Goal: Task Accomplishment & Management: Use online tool/utility

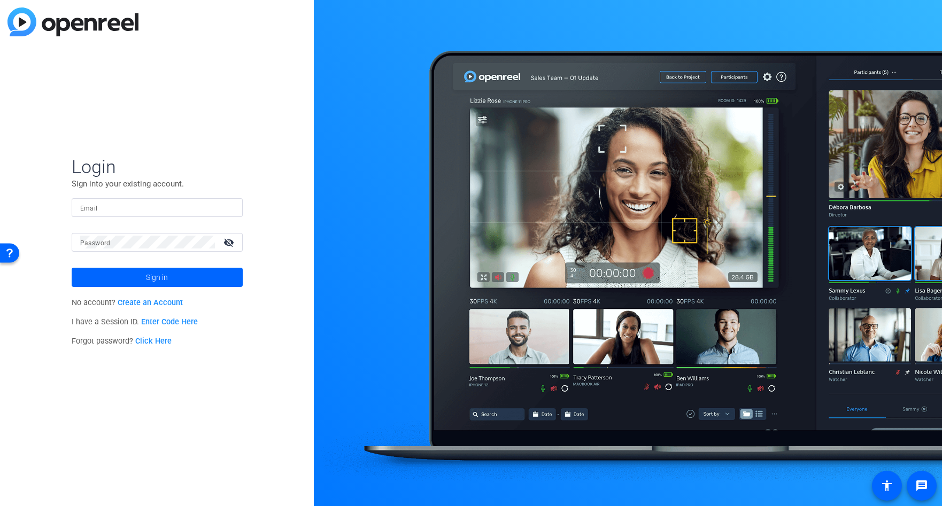
click at [94, 205] on mat-label "Email" at bounding box center [89, 208] width 18 height 7
click at [94, 205] on input "Email" at bounding box center [157, 207] width 154 height 13
click at [109, 211] on input "Email" at bounding box center [157, 207] width 154 height 13
type input "openreel@fridaysfilms.com"
click at [105, 244] on mat-label "Password" at bounding box center [95, 243] width 30 height 7
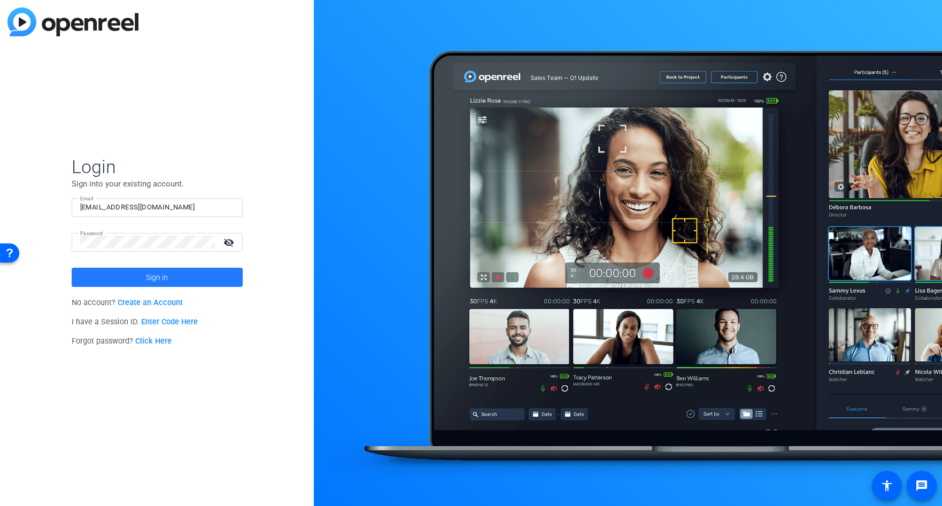
click at [140, 274] on span at bounding box center [157, 278] width 171 height 26
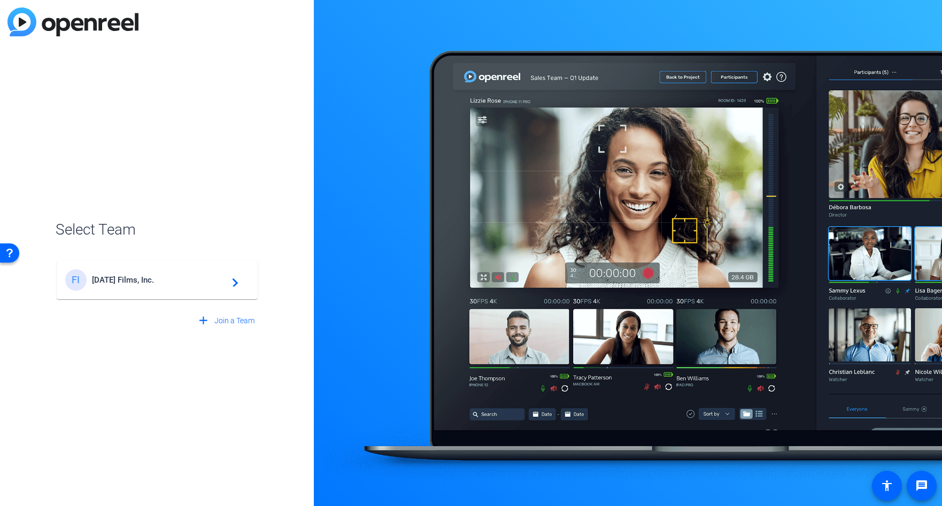
click at [123, 279] on span "[DATE] Films, Inc." at bounding box center [159, 280] width 134 height 10
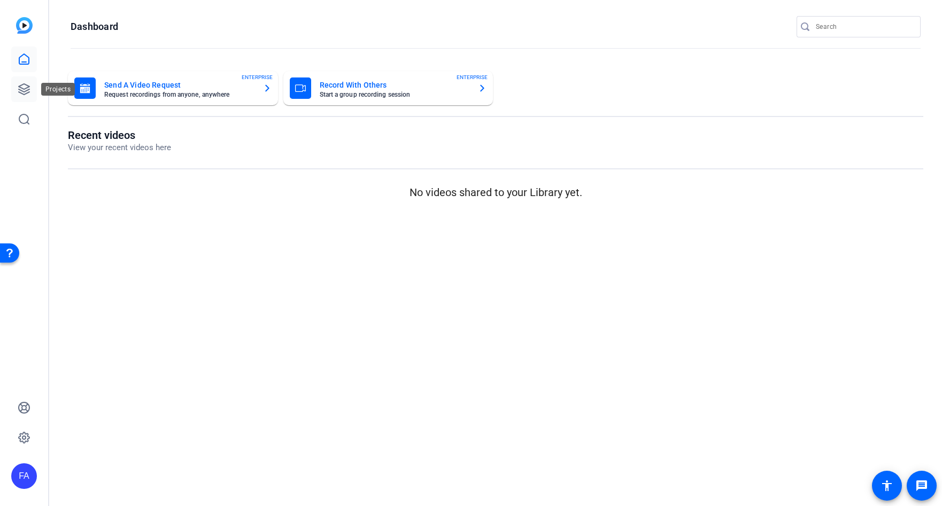
click at [28, 84] on icon at bounding box center [24, 89] width 13 height 13
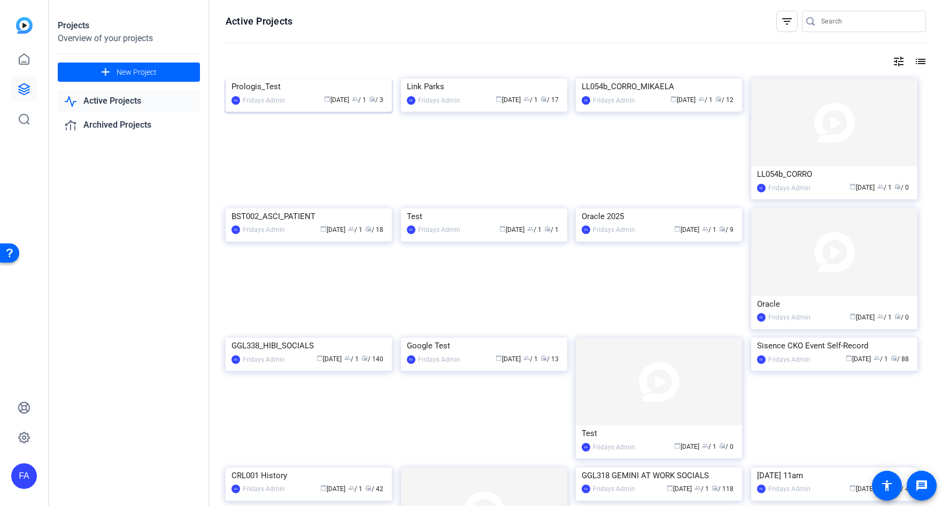
click at [276, 106] on div "Fridays Admin" at bounding box center [264, 100] width 42 height 11
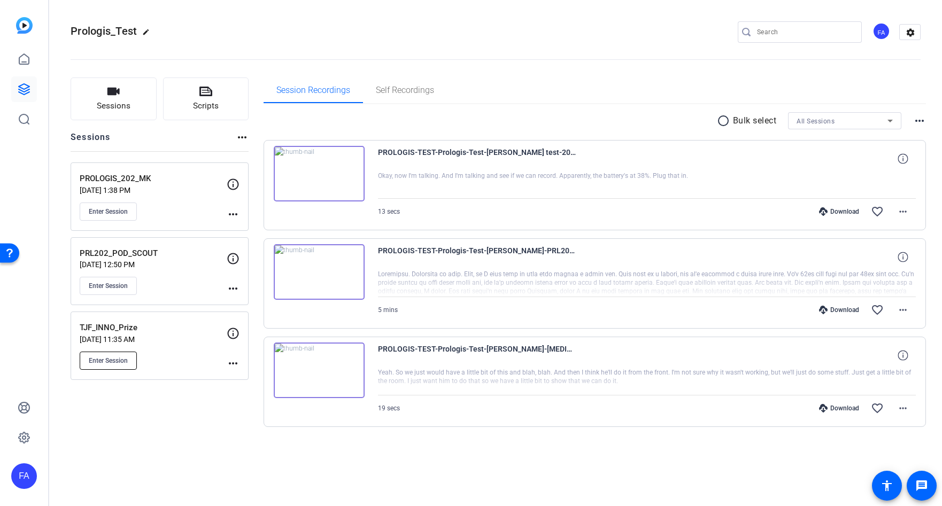
click at [113, 357] on span "Enter Session" at bounding box center [108, 361] width 39 height 9
click at [19, 472] on div "FA" at bounding box center [24, 477] width 26 height 26
click at [132, 469] on mat-icon "logout" at bounding box center [128, 467] width 13 height 13
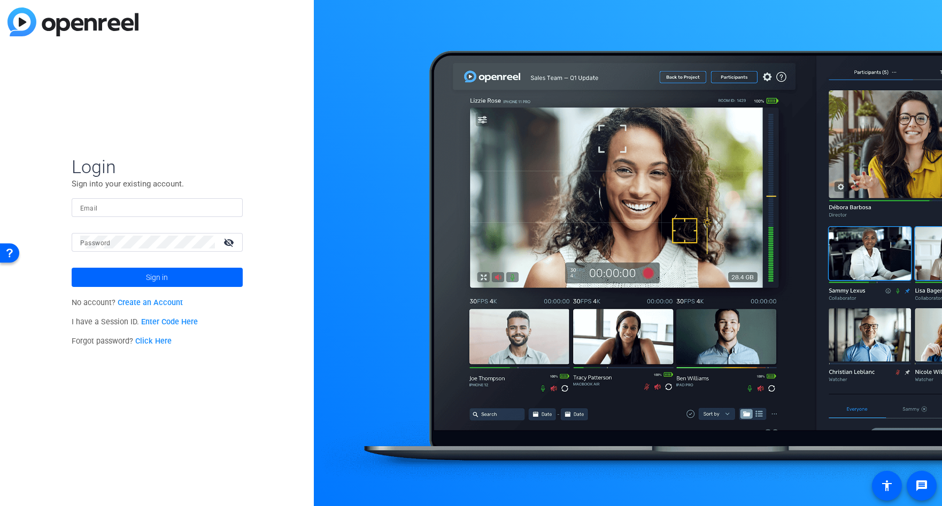
click at [113, 207] on input "Email" at bounding box center [157, 207] width 154 height 13
type input "openreel@fridaysfilms.com"
click at [133, 275] on span at bounding box center [157, 278] width 171 height 26
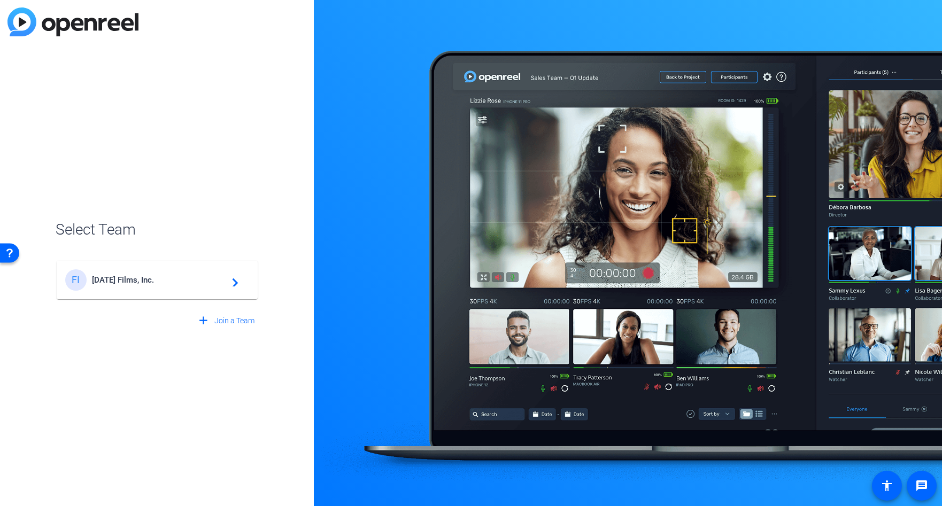
click at [132, 275] on span "[DATE] Films, Inc." at bounding box center [159, 280] width 134 height 10
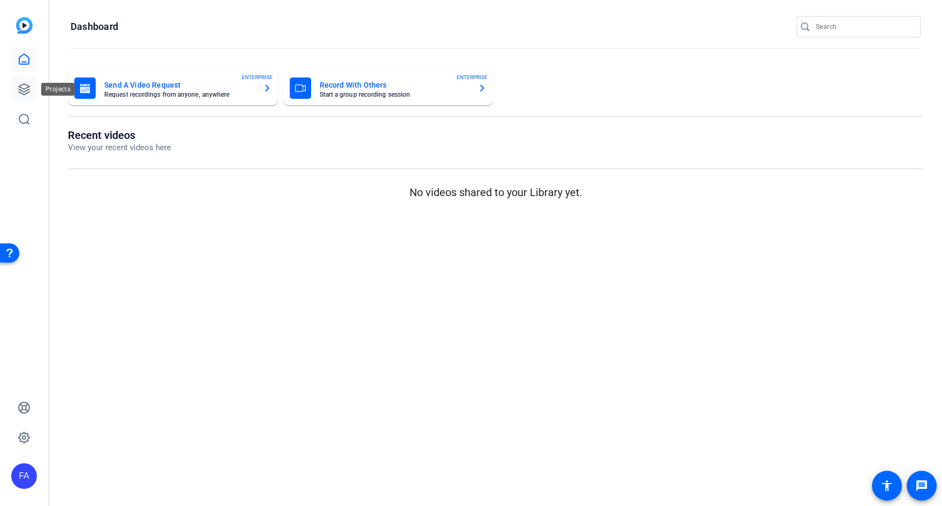
click at [28, 91] on icon at bounding box center [24, 89] width 13 height 13
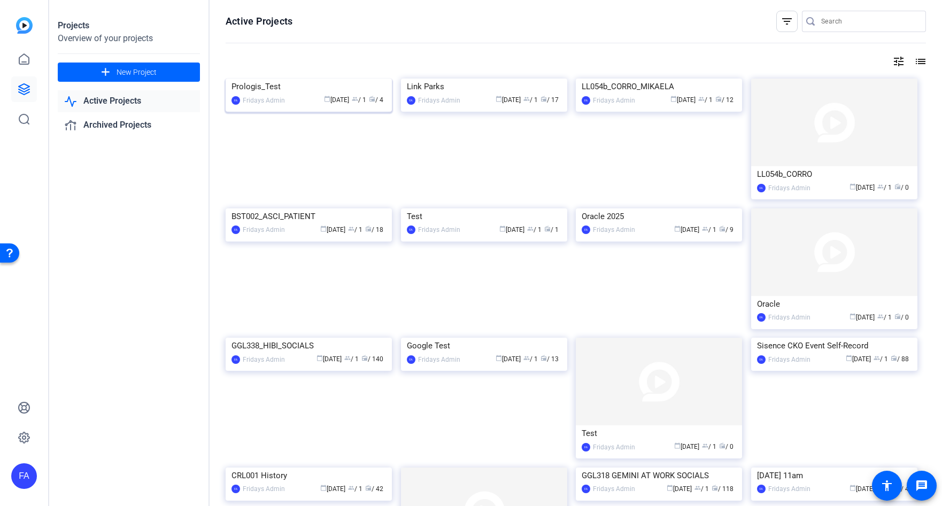
click at [278, 95] on div "Prologis_Test" at bounding box center [309, 87] width 155 height 16
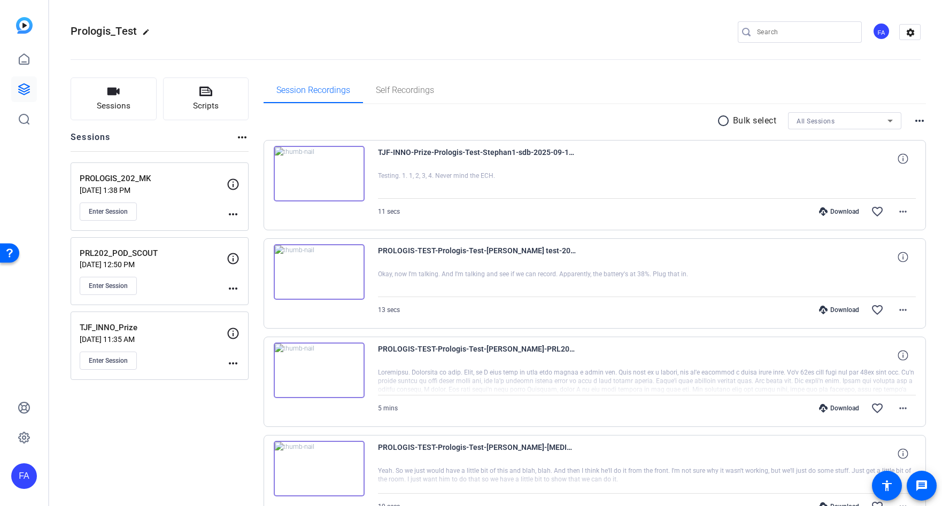
click at [233, 364] on mat-icon "more_horiz" at bounding box center [233, 363] width 13 height 13
click at [240, 377] on span "Edit Session" at bounding box center [259, 379] width 49 height 13
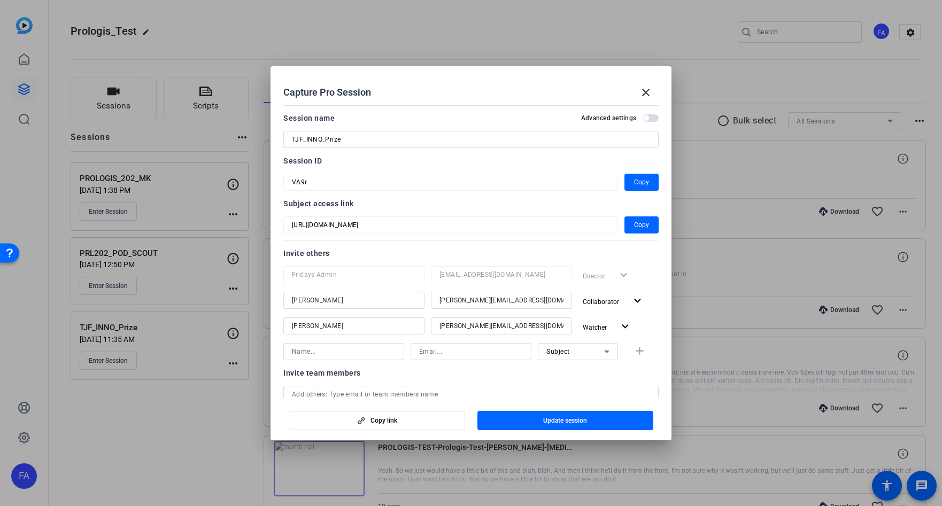
click at [276, 181] on mat-dialog-content "Session name Advanced settings TJF_INNO_Prize Session ID VA9r Copy Subject acce…" at bounding box center [471, 249] width 401 height 297
click at [376, 158] on div at bounding box center [470, 154] width 375 height 12
click at [642, 91] on mat-icon "close" at bounding box center [646, 92] width 13 height 13
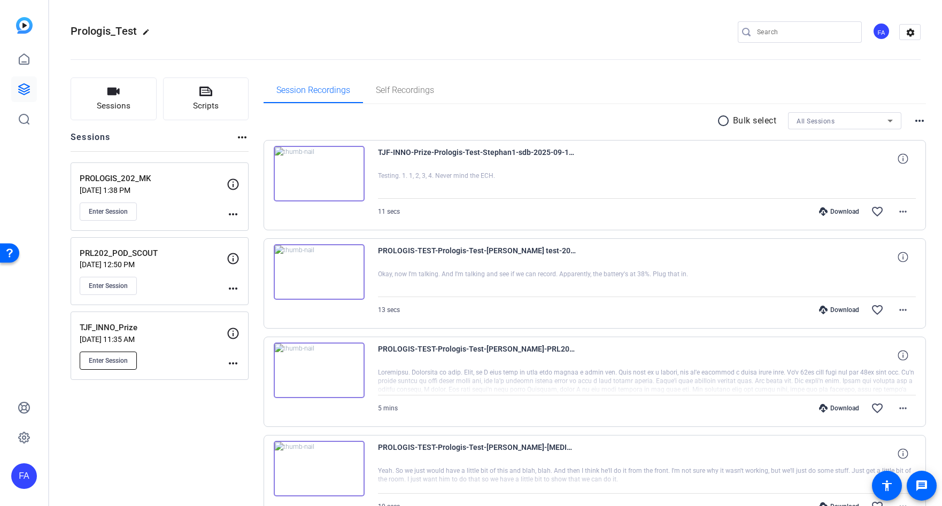
click at [125, 363] on span "Enter Session" at bounding box center [108, 361] width 39 height 9
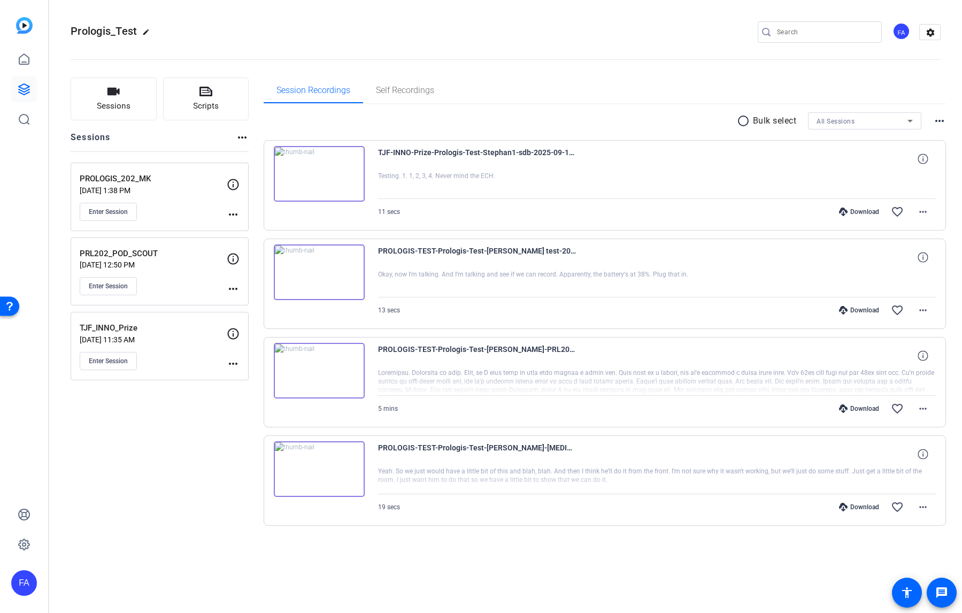
click at [233, 364] on mat-icon "more_horiz" at bounding box center [233, 363] width 13 height 13
click at [239, 378] on span "Edit Session" at bounding box center [259, 379] width 49 height 13
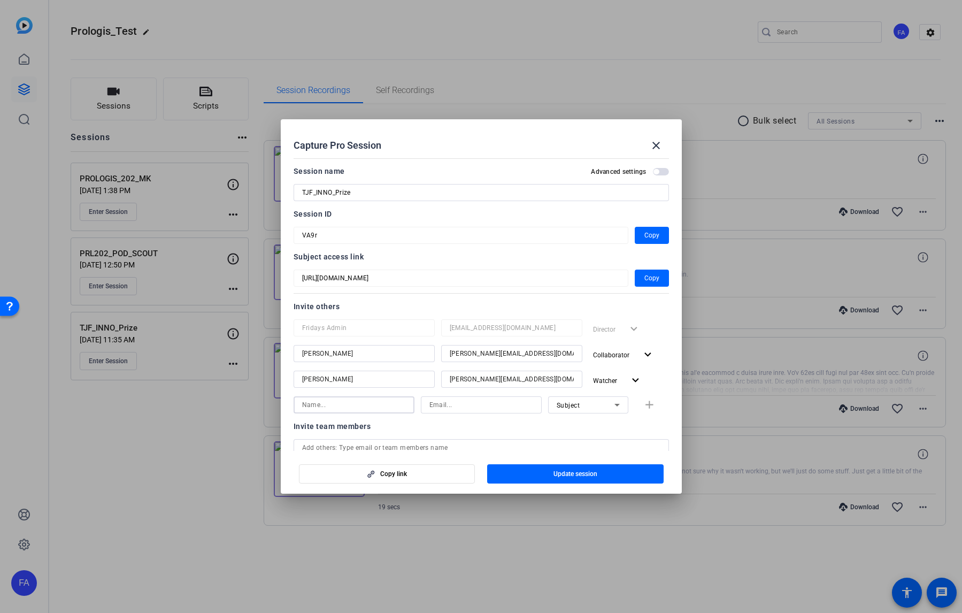
click at [347, 406] on input at bounding box center [354, 404] width 104 height 13
click at [457, 405] on input at bounding box center [481, 404] width 104 height 13
paste input "allie@fogartyinnovation.org"
type input "allie@fogartyinnovation.org"
click at [351, 406] on input at bounding box center [354, 404] width 104 height 13
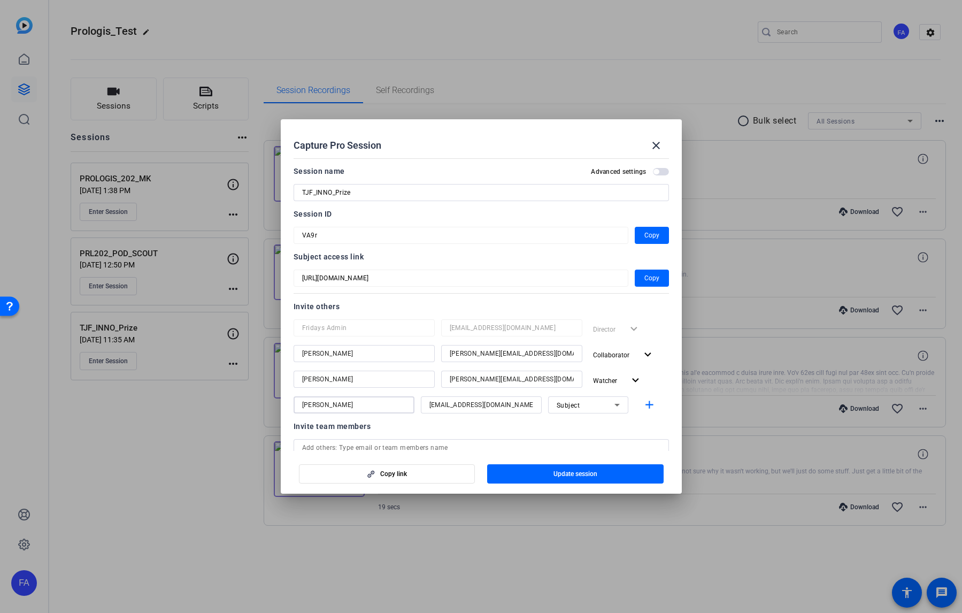
click at [363, 401] on input "Allie Gregorian" at bounding box center [354, 404] width 104 height 13
type input "Allie Gregorian"
click at [607, 406] on div "Subject" at bounding box center [586, 404] width 58 height 13
drag, startPoint x: 591, startPoint y: 444, endPoint x: 597, endPoint y: 441, distance: 6.2
click at [591, 444] on mat-option "Watcher" at bounding box center [588, 443] width 80 height 17
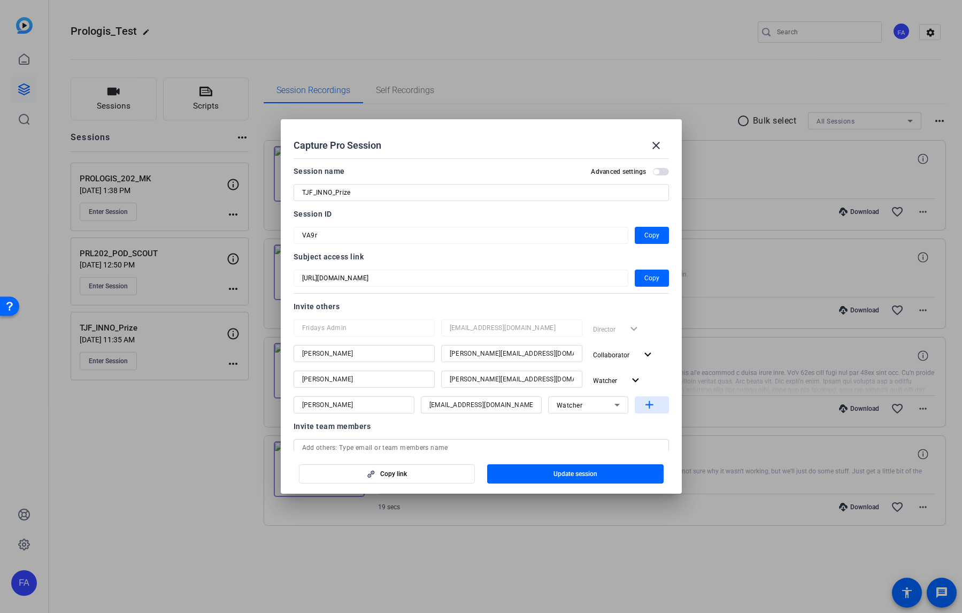
click at [650, 404] on mat-icon "add" at bounding box center [649, 404] width 13 height 13
click at [622, 448] on div at bounding box center [588, 445] width 80 height 12
click at [594, 473] on span "Update session" at bounding box center [575, 474] width 44 height 9
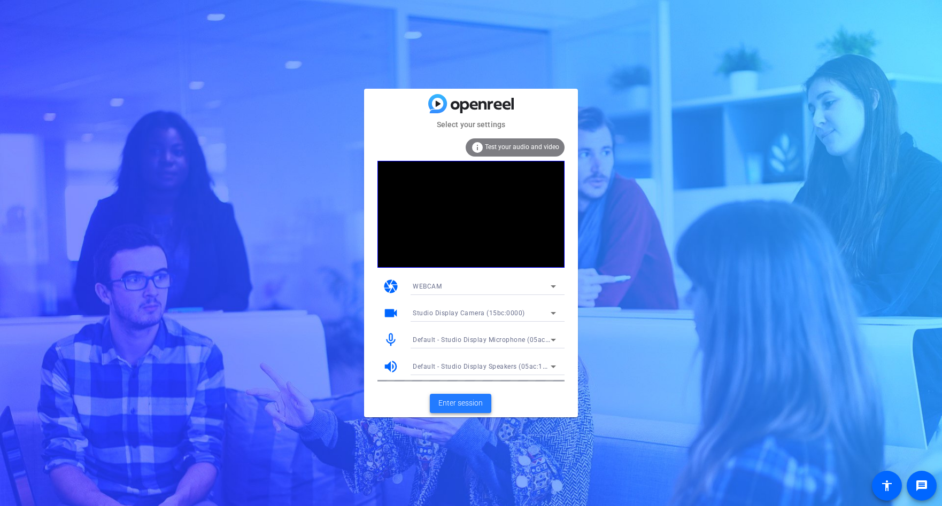
click at [468, 406] on span "Enter session" at bounding box center [461, 403] width 44 height 11
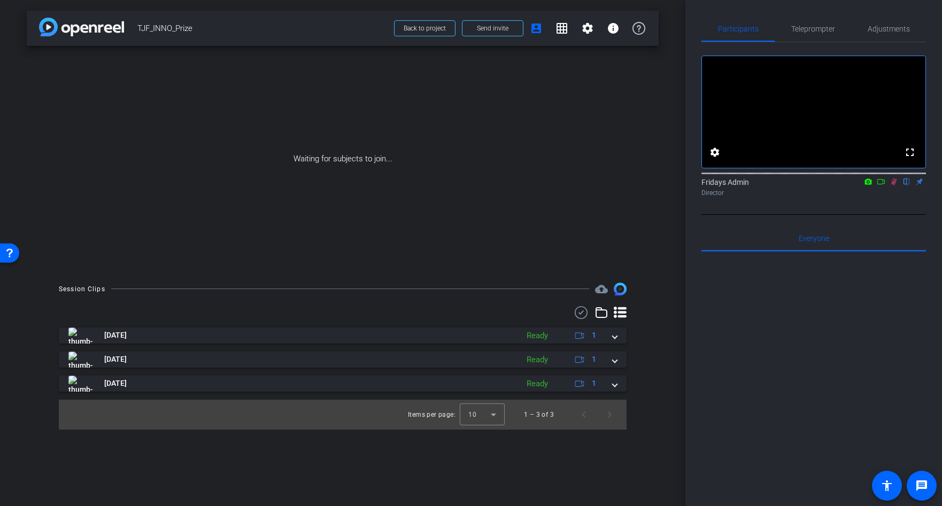
click at [740, 378] on div at bounding box center [814, 384] width 225 height 265
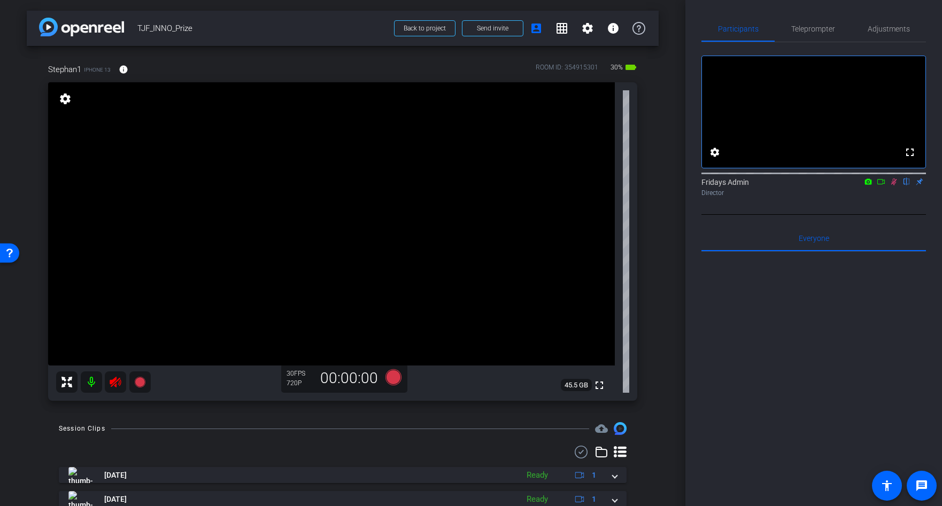
click at [113, 385] on icon at bounding box center [115, 382] width 13 height 13
click at [396, 377] on icon at bounding box center [394, 378] width 16 height 16
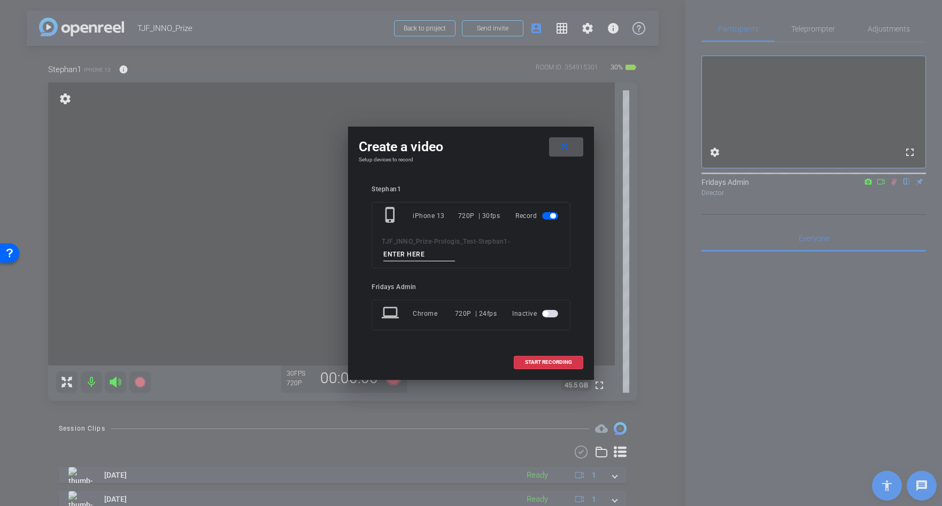
click at [405, 254] on input at bounding box center [419, 254] width 72 height 13
type input "sdb"
click at [533, 360] on span "START RECORDING" at bounding box center [548, 362] width 47 height 5
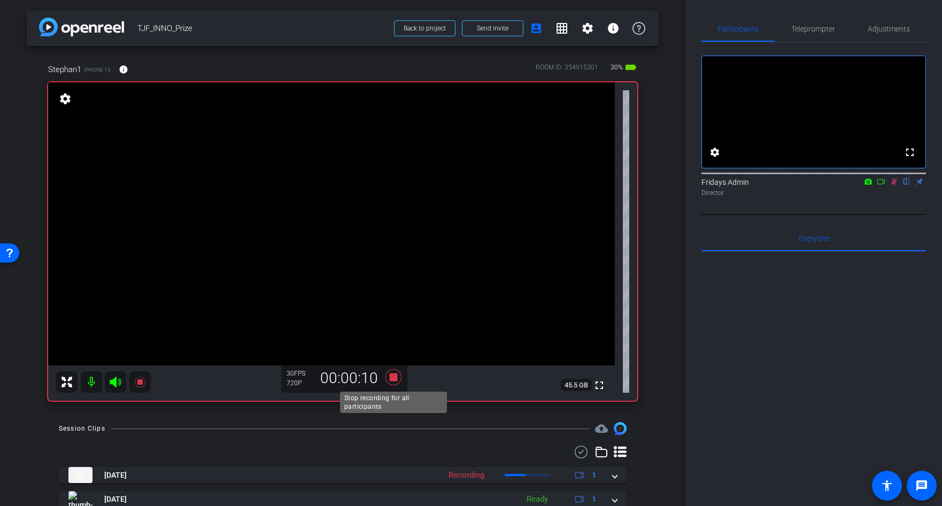
click at [397, 379] on icon at bounding box center [394, 378] width 16 height 16
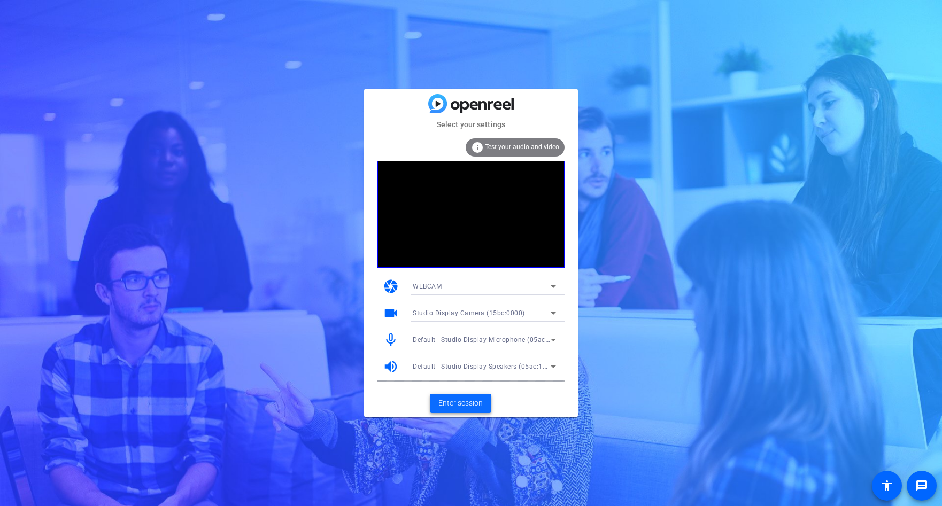
click at [465, 406] on span "Enter session" at bounding box center [461, 403] width 44 height 11
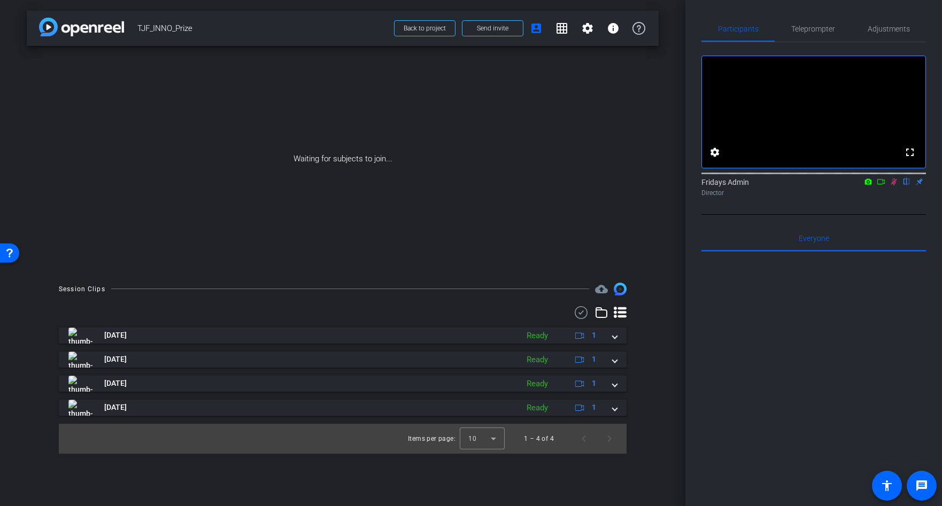
drag, startPoint x: 882, startPoint y: 197, endPoint x: 880, endPoint y: 213, distance: 16.7
click at [882, 186] on icon at bounding box center [881, 181] width 9 height 7
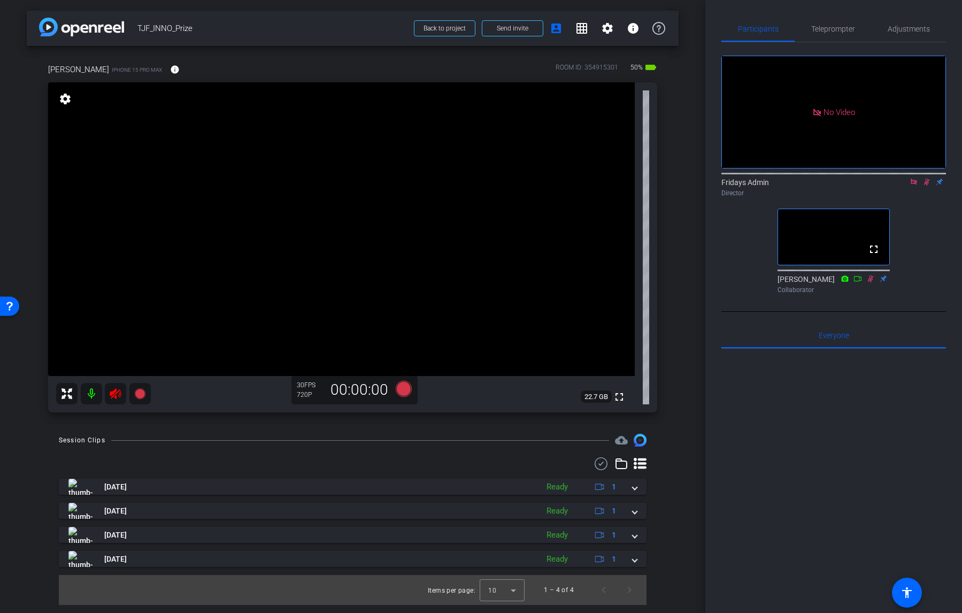
click at [87, 394] on mat-icon at bounding box center [91, 393] width 21 height 21
click at [914, 31] on span "Adjustments" at bounding box center [909, 28] width 42 height 7
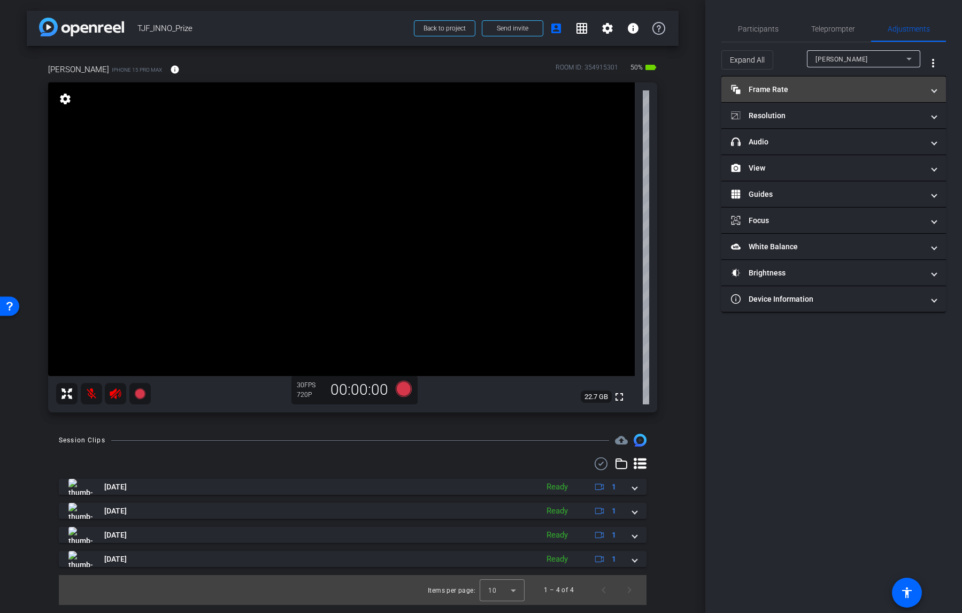
click at [783, 89] on mat-panel-title "Frame Rate Frame Rate" at bounding box center [827, 89] width 193 height 11
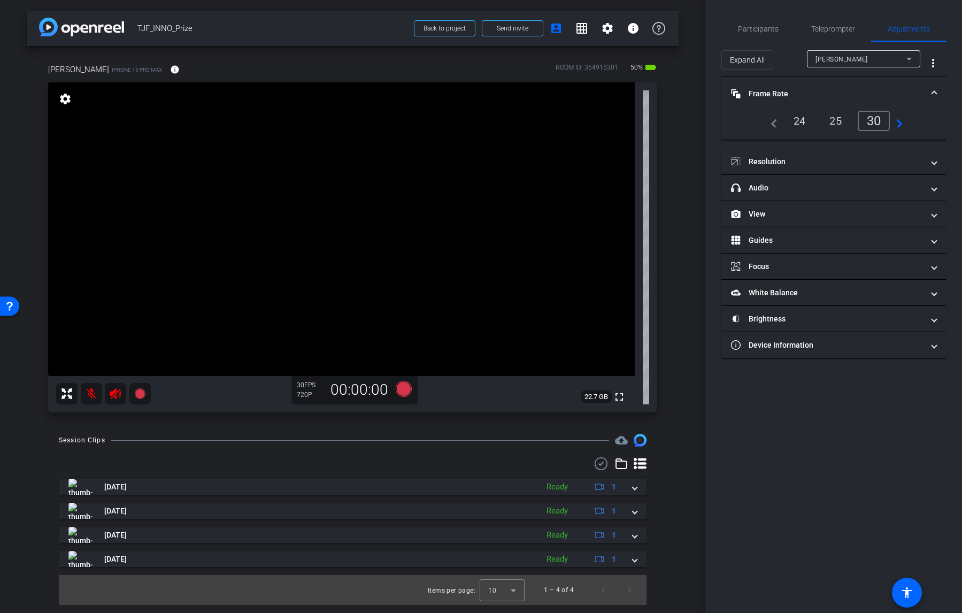
click at [802, 124] on div "24" at bounding box center [800, 121] width 28 height 18
click at [770, 155] on mat-expansion-panel-header "Resolution" at bounding box center [833, 162] width 225 height 26
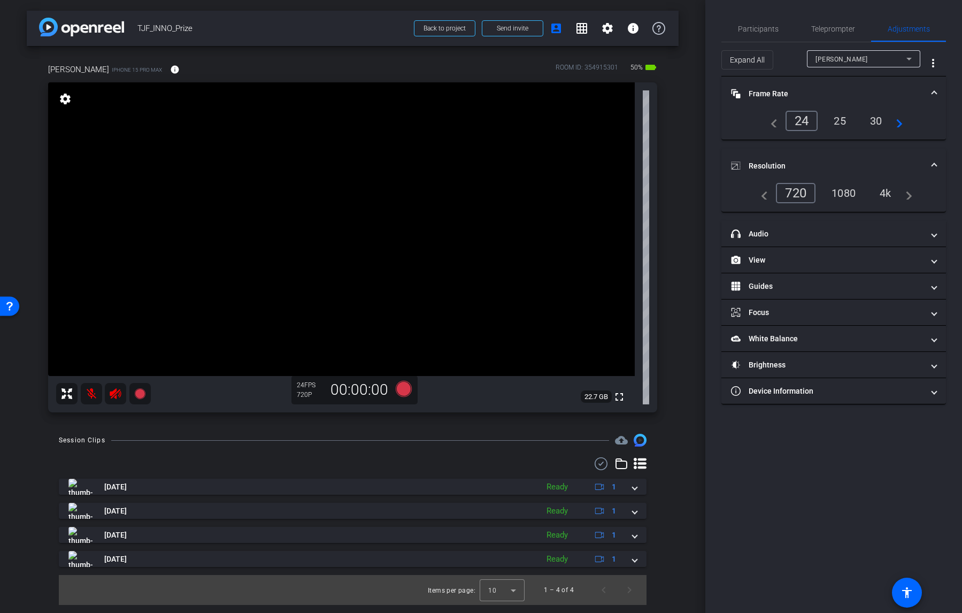
drag, startPoint x: 893, startPoint y: 193, endPoint x: 858, endPoint y: 202, distance: 36.4
click at [893, 193] on div "4k" at bounding box center [886, 193] width 28 height 18
click at [784, 387] on mat-panel-title "Device Information" at bounding box center [827, 391] width 193 height 11
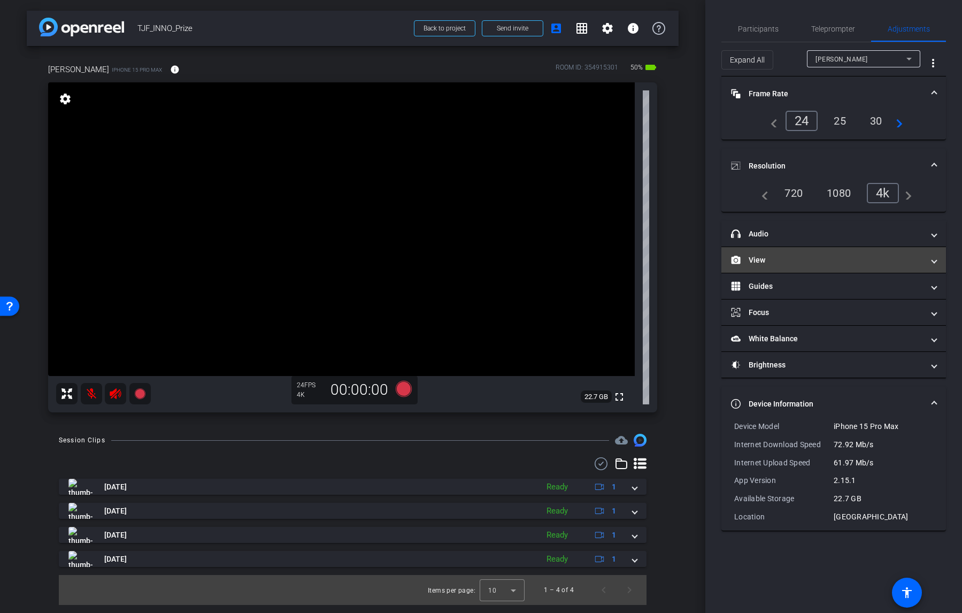
click at [765, 263] on mat-panel-title "View" at bounding box center [827, 260] width 193 height 11
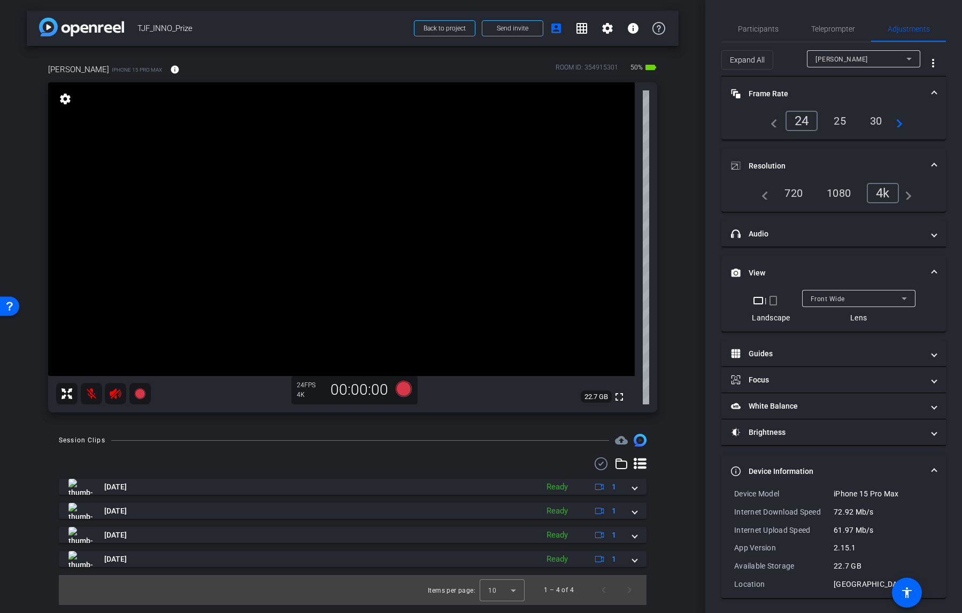
click at [850, 295] on div "Front Wide" at bounding box center [856, 298] width 91 height 13
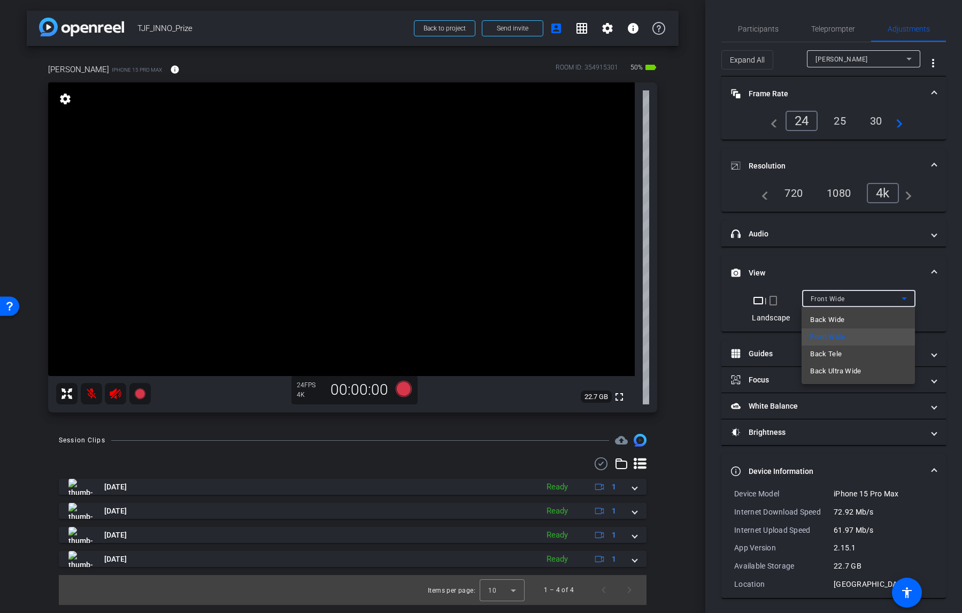
click at [858, 261] on div at bounding box center [481, 306] width 962 height 613
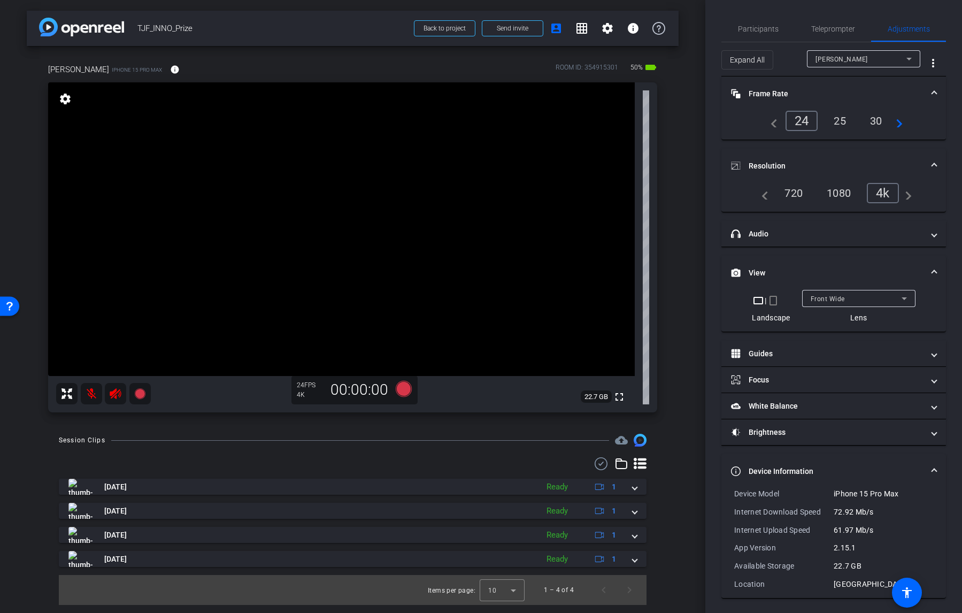
click at [934, 267] on span at bounding box center [934, 272] width 4 height 11
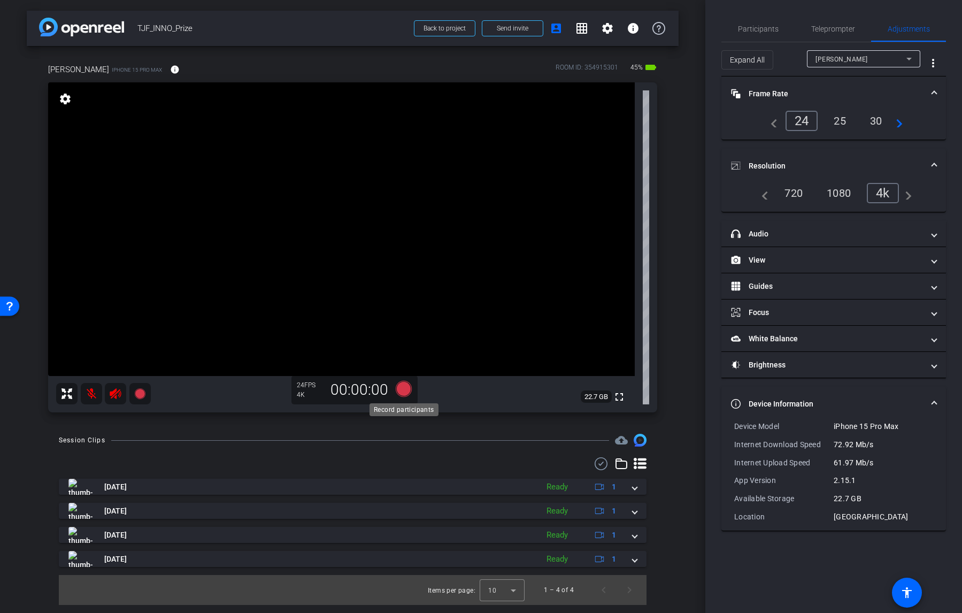
click at [401, 387] on icon at bounding box center [403, 389] width 16 height 16
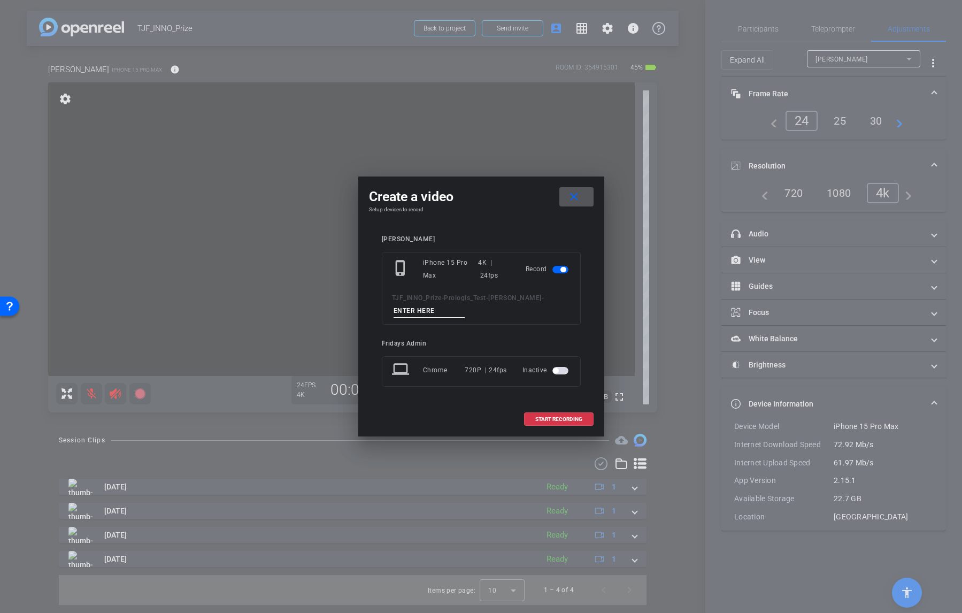
click at [420, 310] on input at bounding box center [430, 310] width 72 height 13
type input "TOM K Test"
click at [567, 418] on span "START RECORDING" at bounding box center [558, 419] width 47 height 5
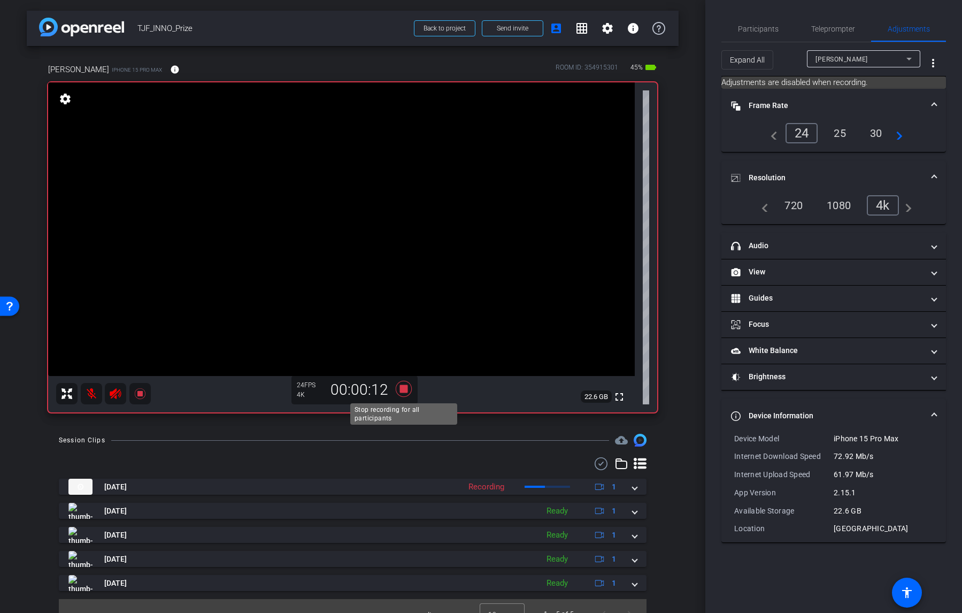
click at [403, 389] on icon at bounding box center [403, 389] width 16 height 16
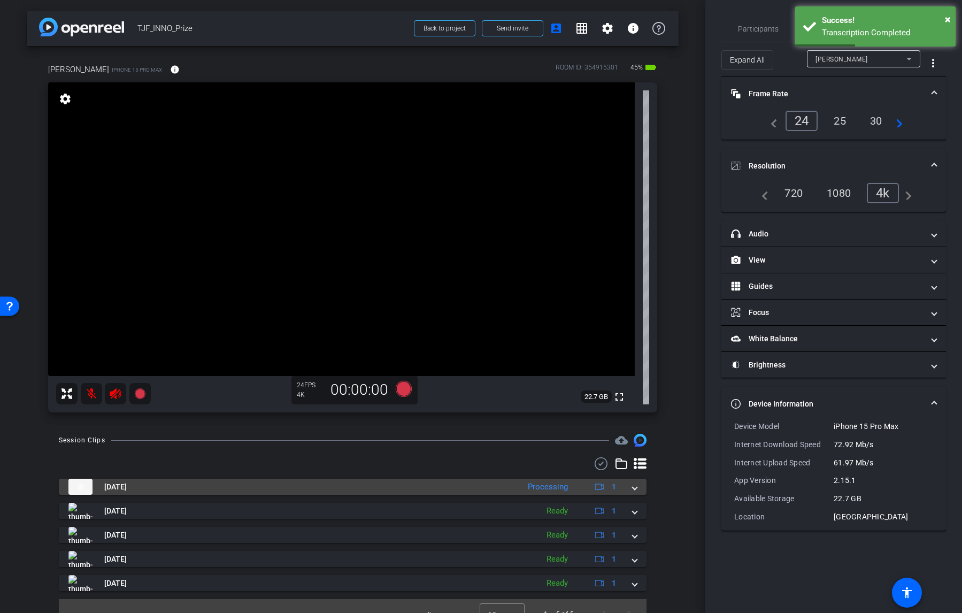
click at [635, 488] on span at bounding box center [635, 486] width 4 height 11
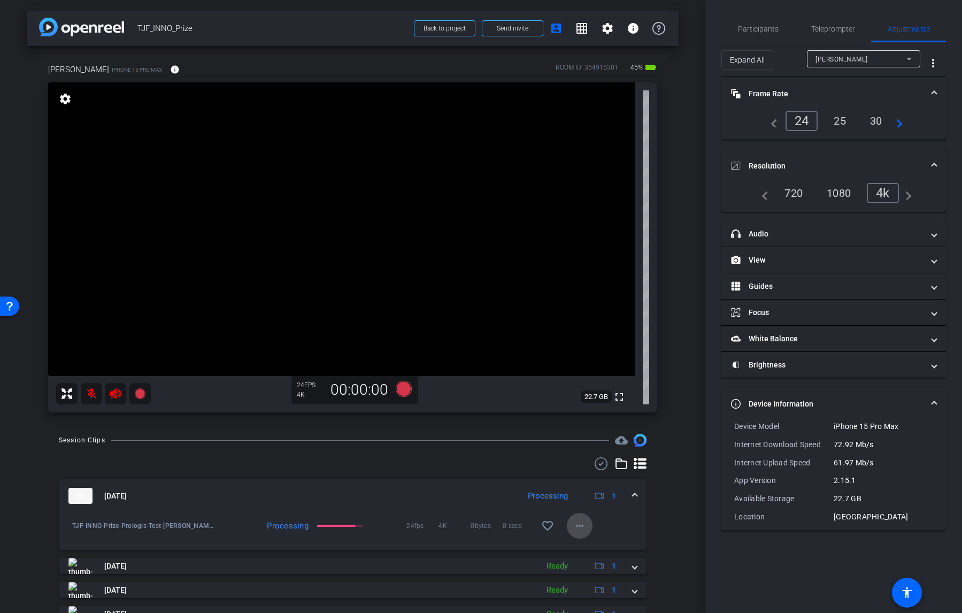
click at [584, 528] on mat-icon "more_horiz" at bounding box center [579, 525] width 13 height 13
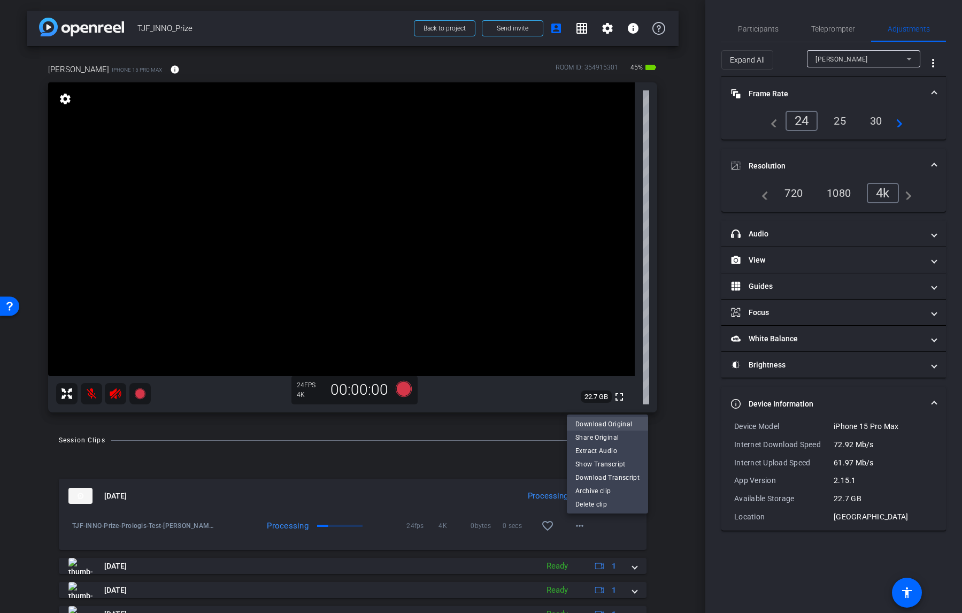
click at [612, 421] on span "Download Original" at bounding box center [607, 423] width 64 height 13
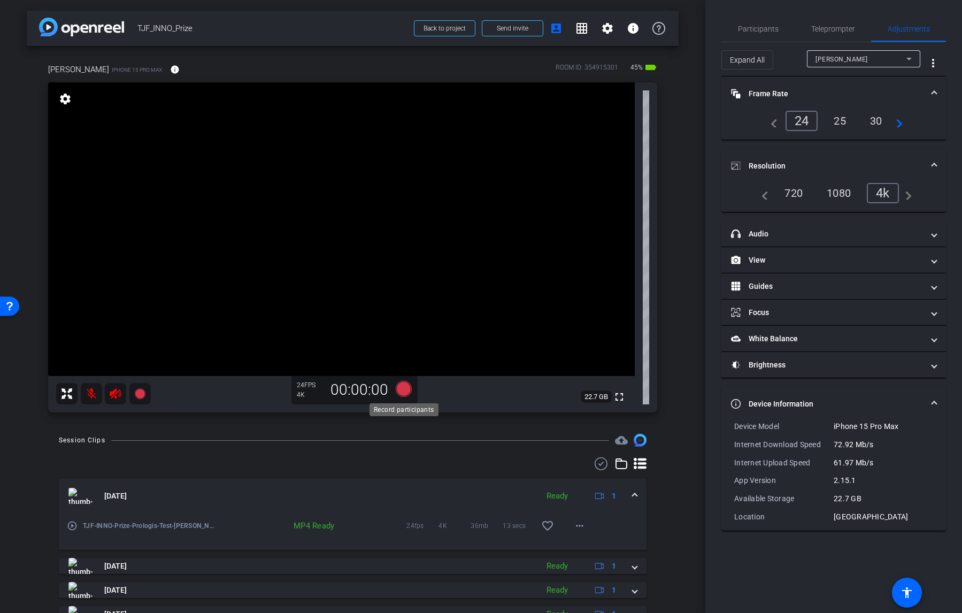
click at [401, 389] on icon at bounding box center [403, 389] width 16 height 16
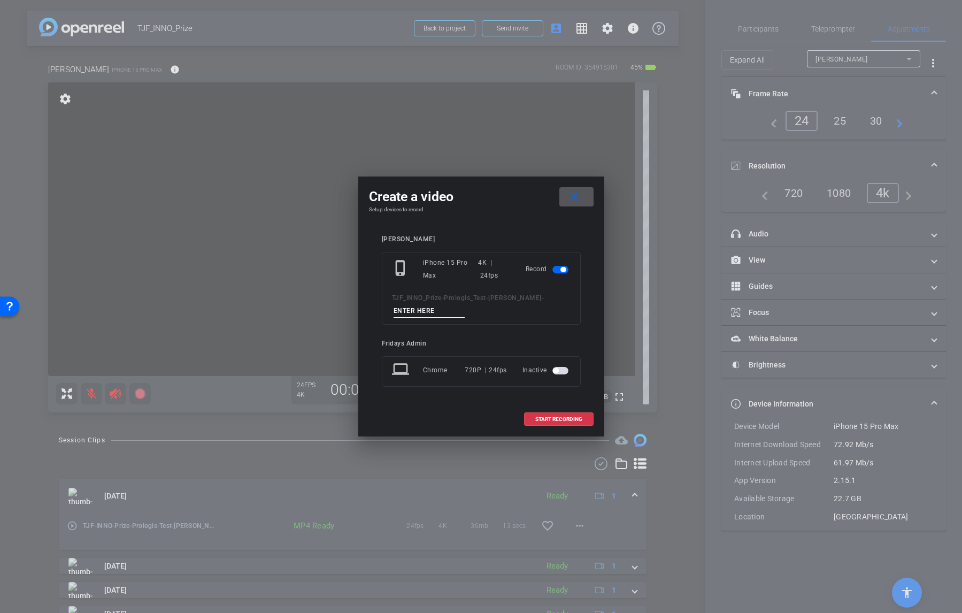
click at [421, 307] on input at bounding box center [430, 310] width 72 height 13
type input "TOM_K_tk1"
click at [546, 418] on span "START RECORDING" at bounding box center [558, 419] width 47 height 5
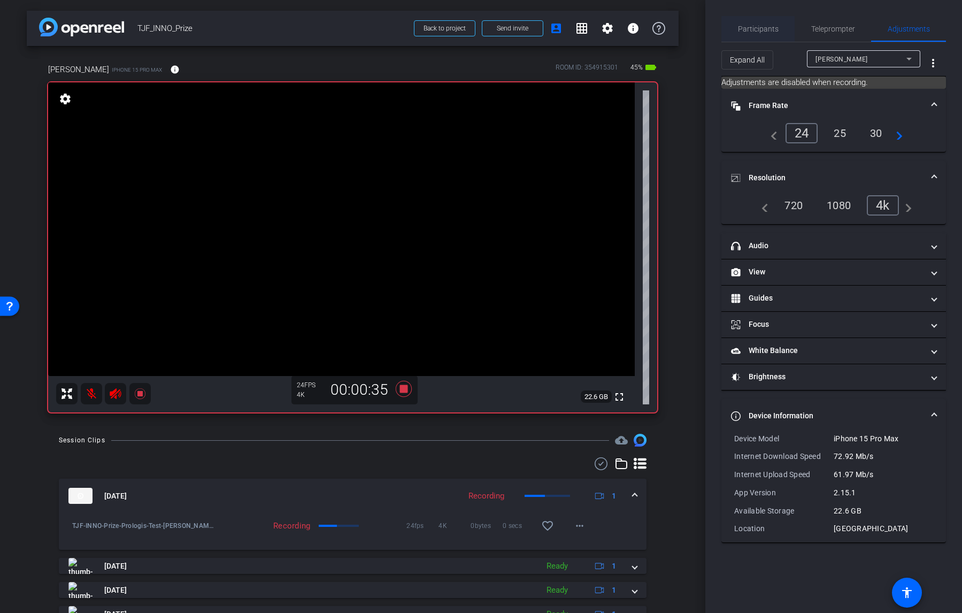
click at [753, 31] on span "Participants" at bounding box center [758, 28] width 41 height 7
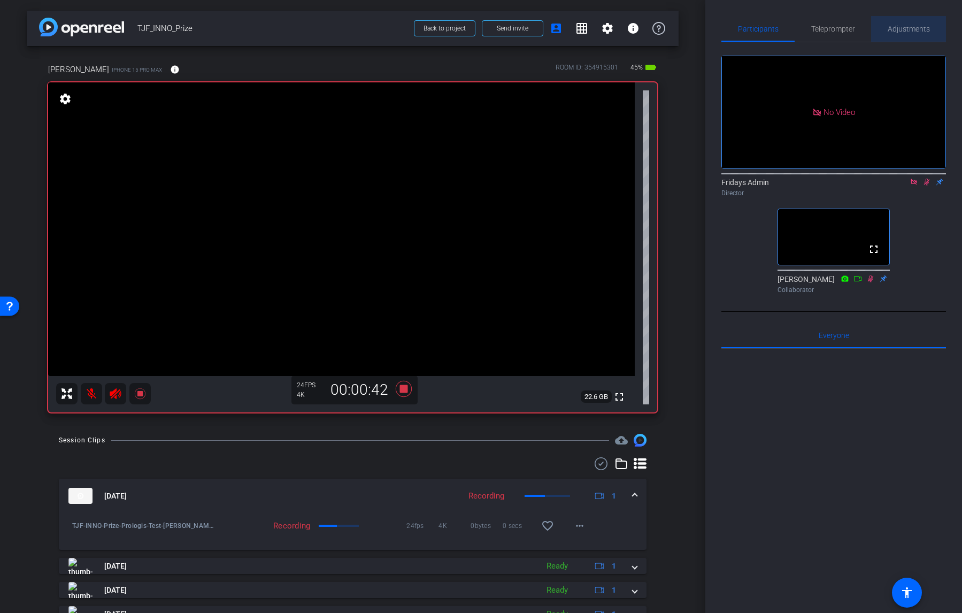
click at [896, 33] on span "Adjustments" at bounding box center [909, 28] width 42 height 7
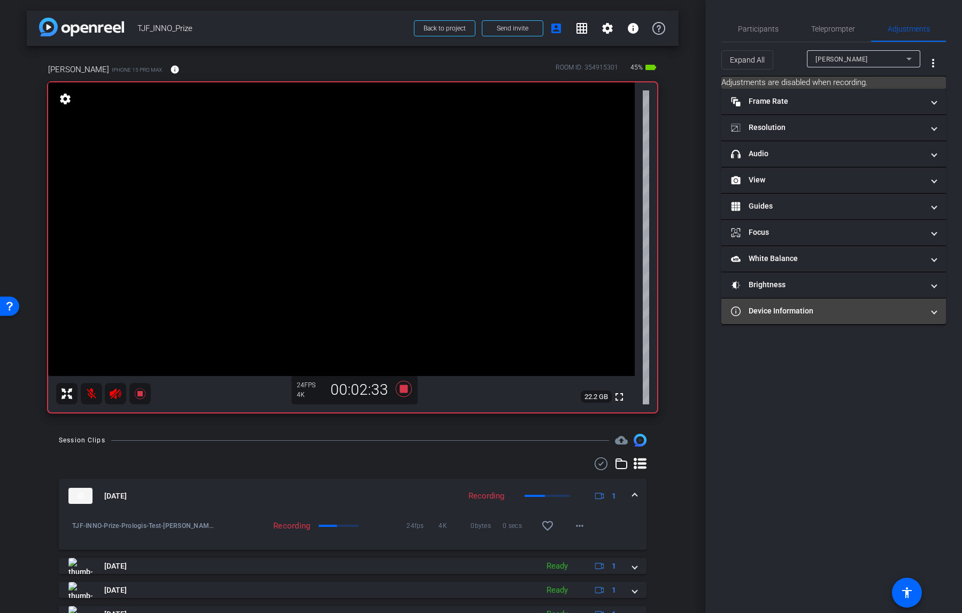
click at [786, 316] on mat-panel-title "Device Information" at bounding box center [827, 310] width 193 height 11
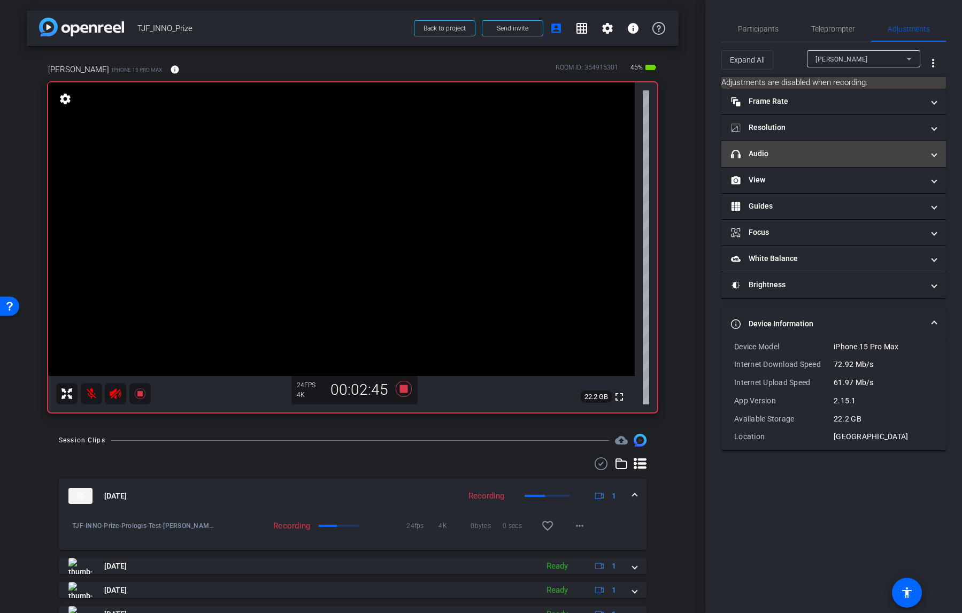
click at [765, 153] on mat-panel-title "headphone icon Audio" at bounding box center [827, 153] width 193 height 11
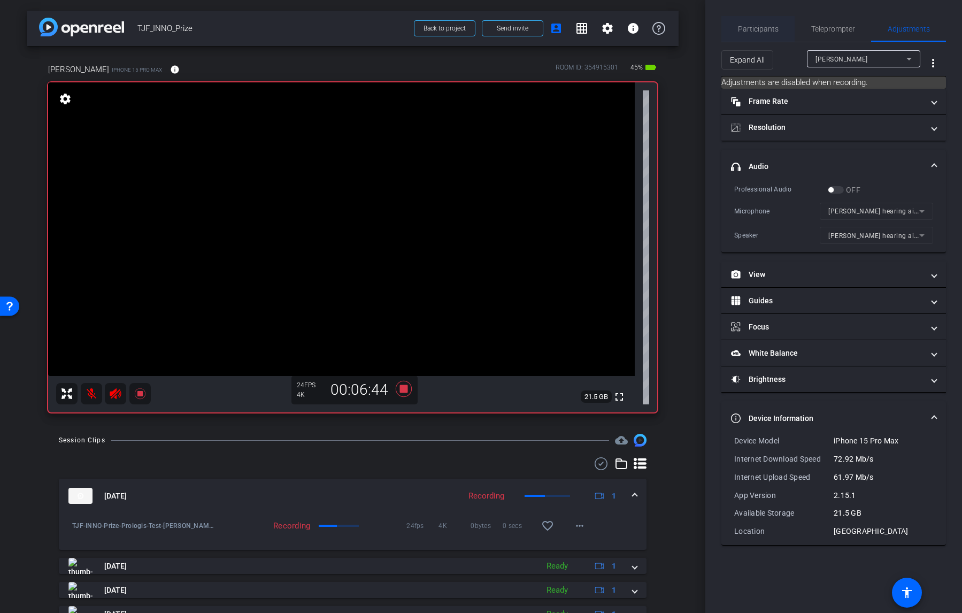
click at [770, 29] on span "Participants" at bounding box center [758, 28] width 41 height 7
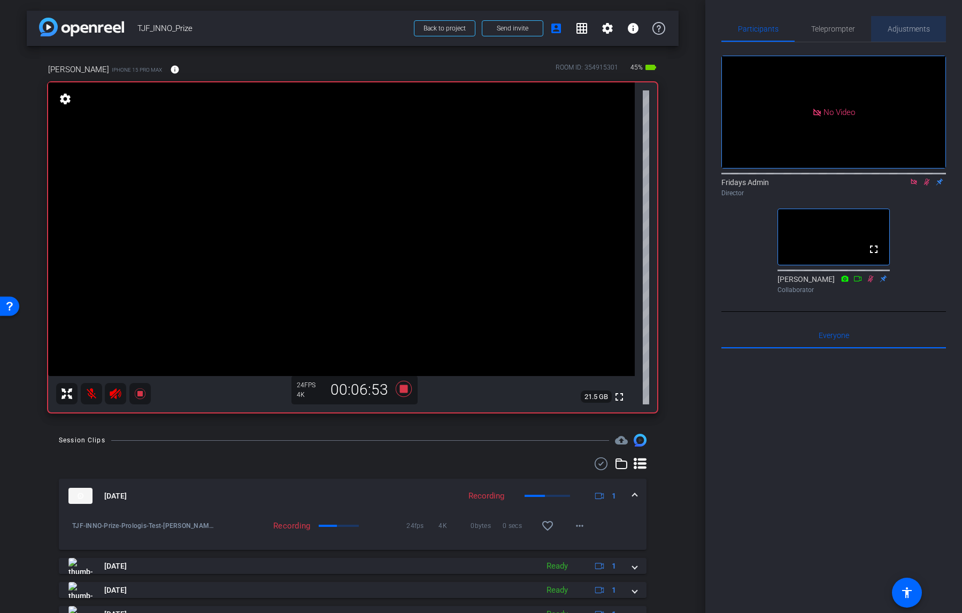
click at [891, 26] on span "Adjustments" at bounding box center [909, 28] width 42 height 7
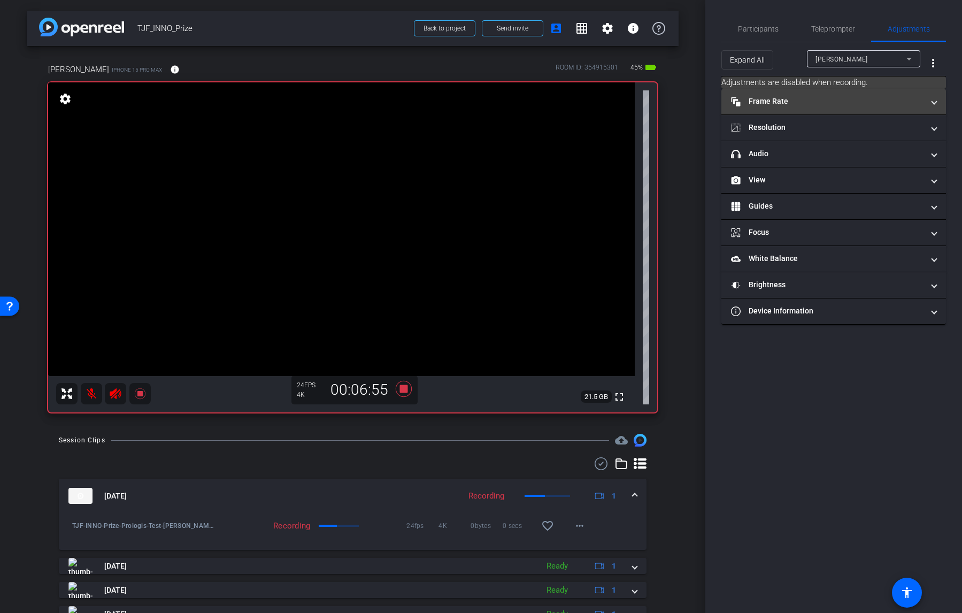
click at [786, 101] on mat-panel-title "Frame Rate Frame Rate" at bounding box center [827, 101] width 193 height 11
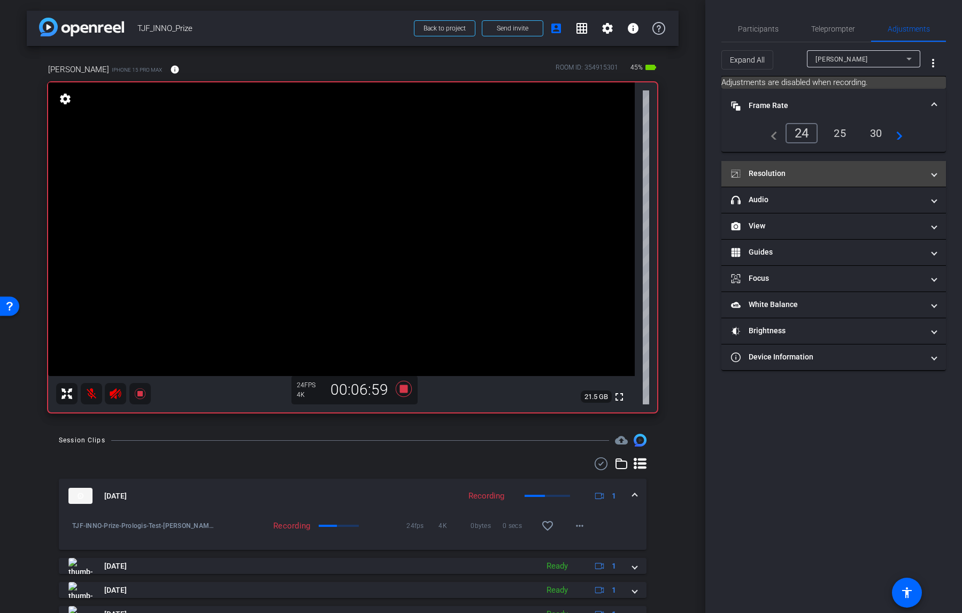
click at [766, 176] on mat-panel-title "Resolution" at bounding box center [827, 173] width 193 height 11
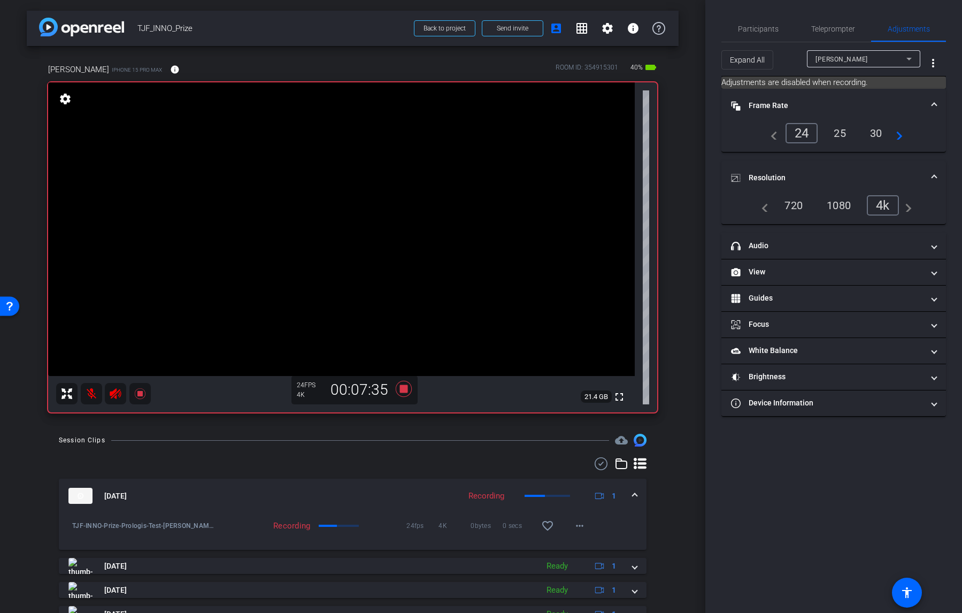
click at [698, 341] on div "arrow_back TJF_INNO_Prize Back to project Send invite account_box grid_on setti…" at bounding box center [352, 306] width 705 height 613
click at [402, 387] on icon at bounding box center [403, 389] width 16 height 16
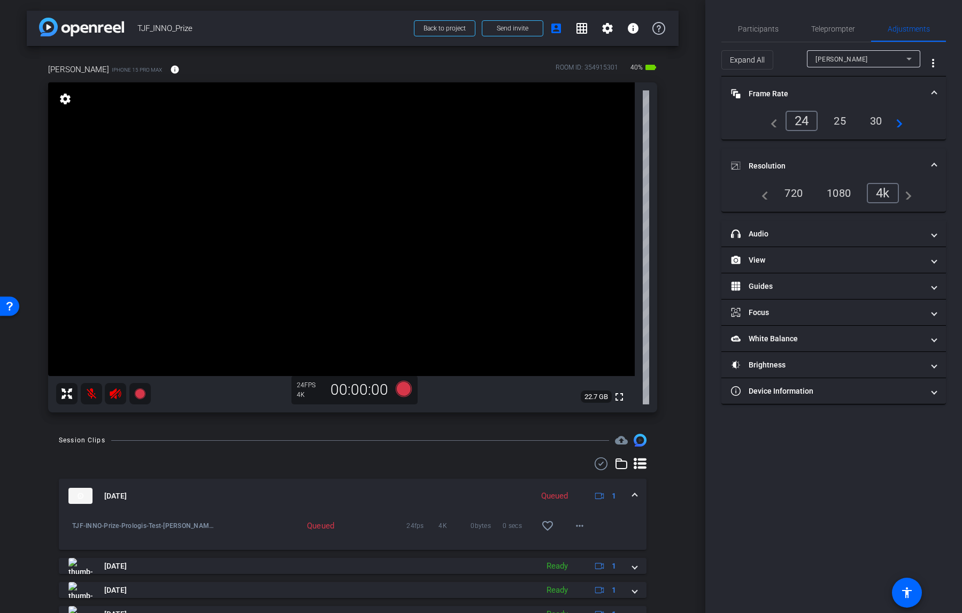
scroll to position [29, 0]
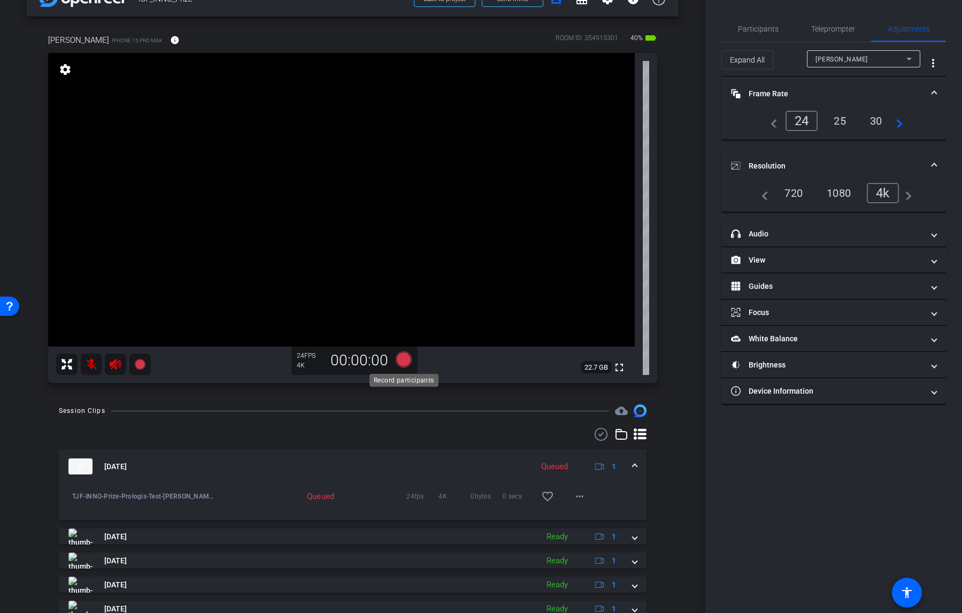
click at [402, 360] on icon at bounding box center [403, 359] width 16 height 16
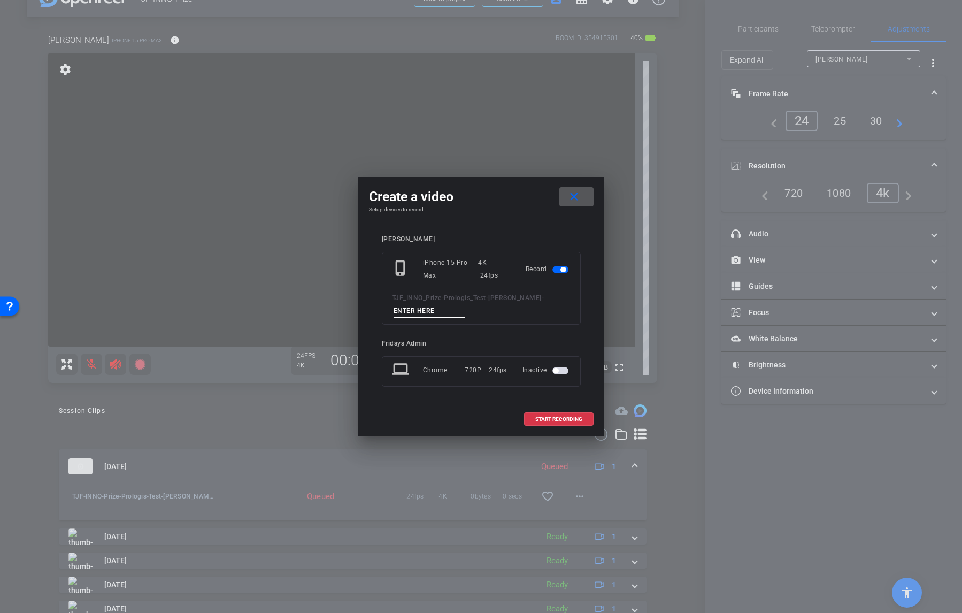
click at [409, 314] on input at bounding box center [430, 310] width 72 height 13
type input "TOM_K Tk2"
click at [534, 416] on span at bounding box center [559, 419] width 68 height 26
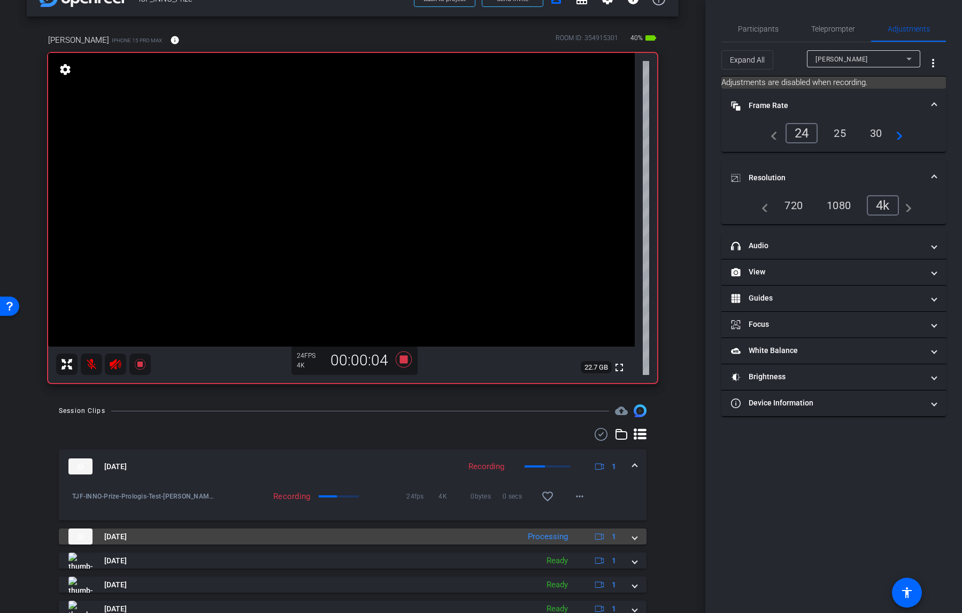
click at [635, 537] on span at bounding box center [635, 536] width 4 height 11
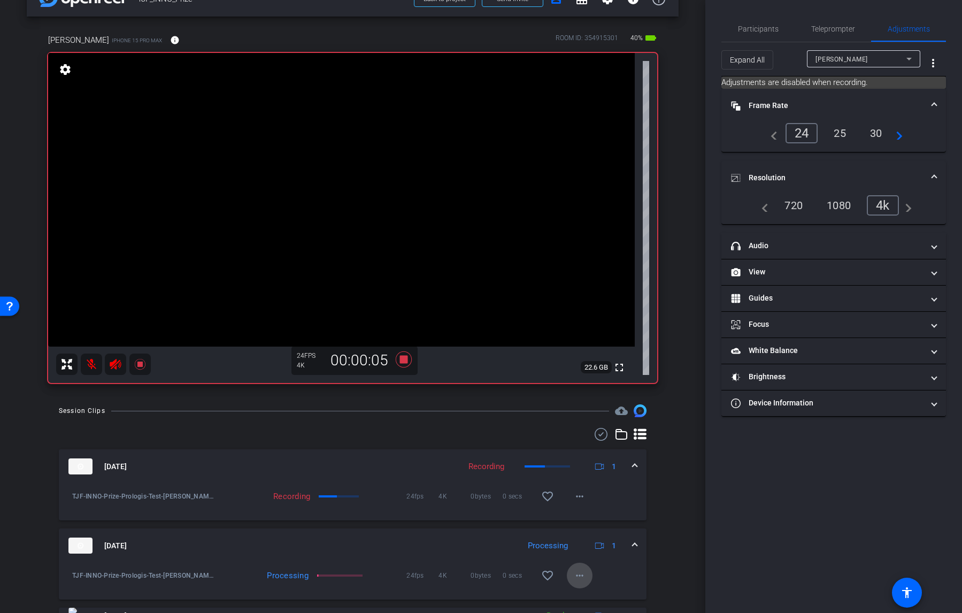
click at [576, 579] on mat-icon "more_horiz" at bounding box center [579, 575] width 13 height 13
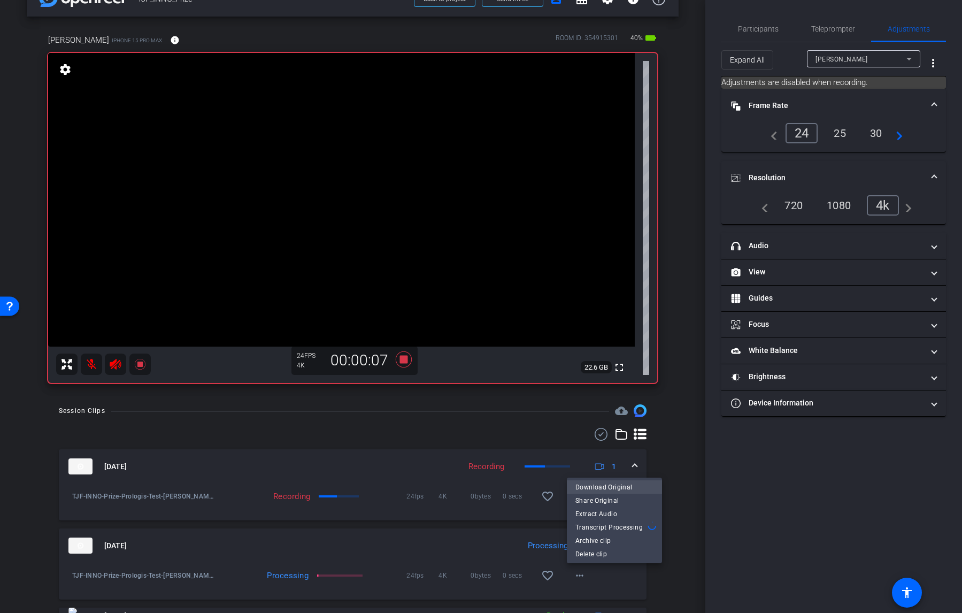
click at [620, 487] on span "Download Original" at bounding box center [614, 486] width 78 height 13
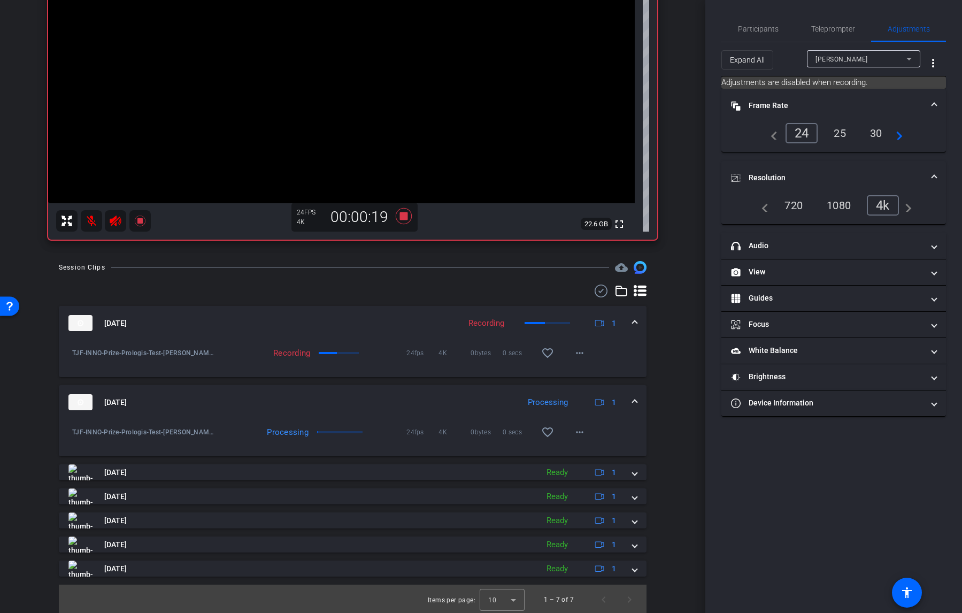
scroll to position [174, 0]
click at [590, 432] on span at bounding box center [580, 431] width 26 height 26
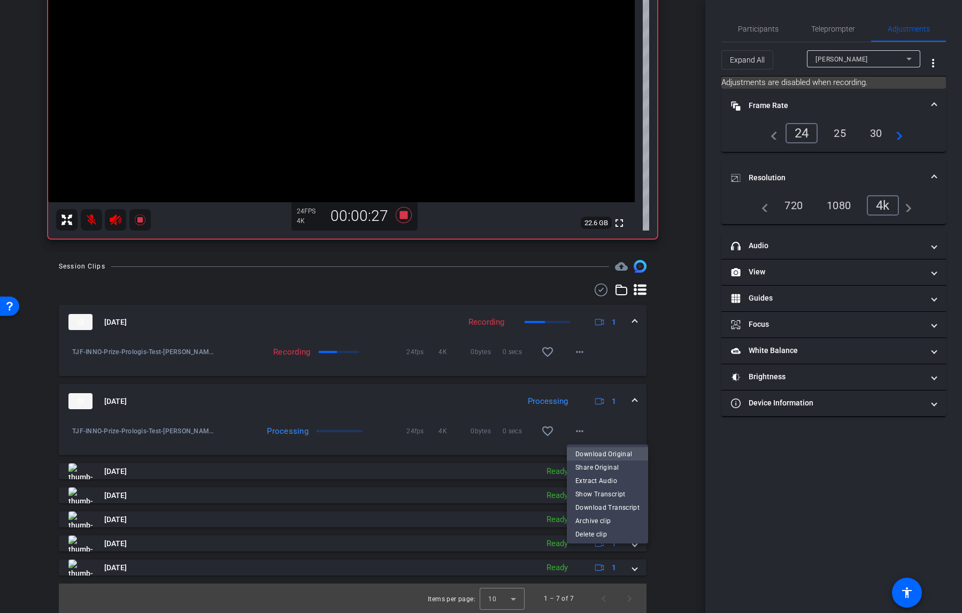
click at [610, 455] on span "Download Original" at bounding box center [607, 453] width 64 height 13
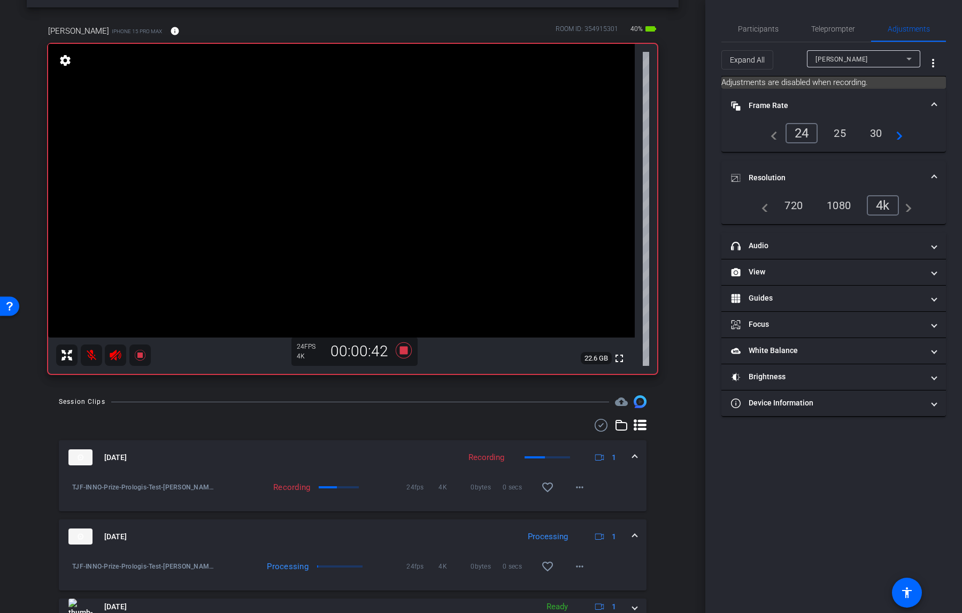
scroll to position [0, 0]
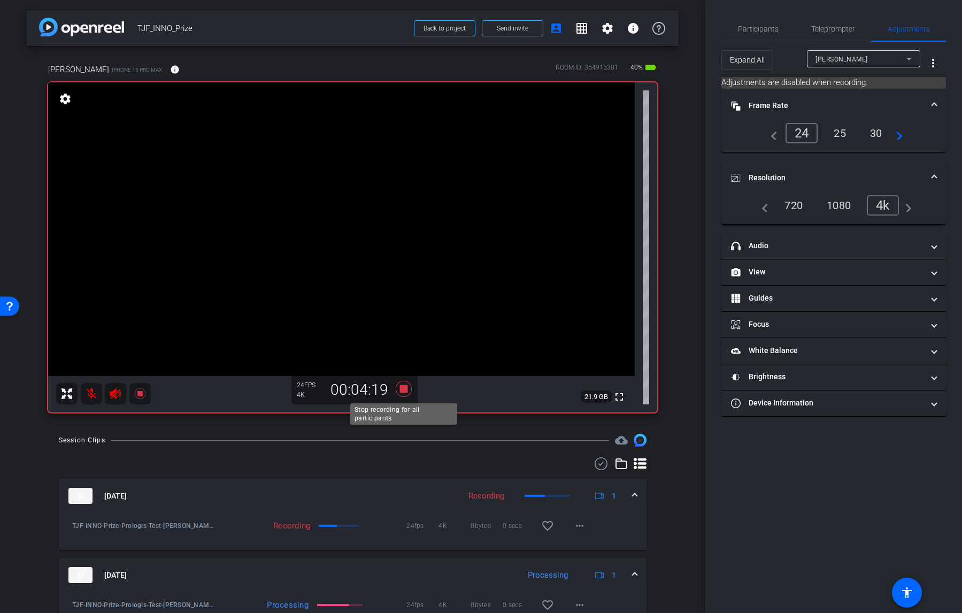
click at [409, 389] on icon at bounding box center [404, 388] width 26 height 19
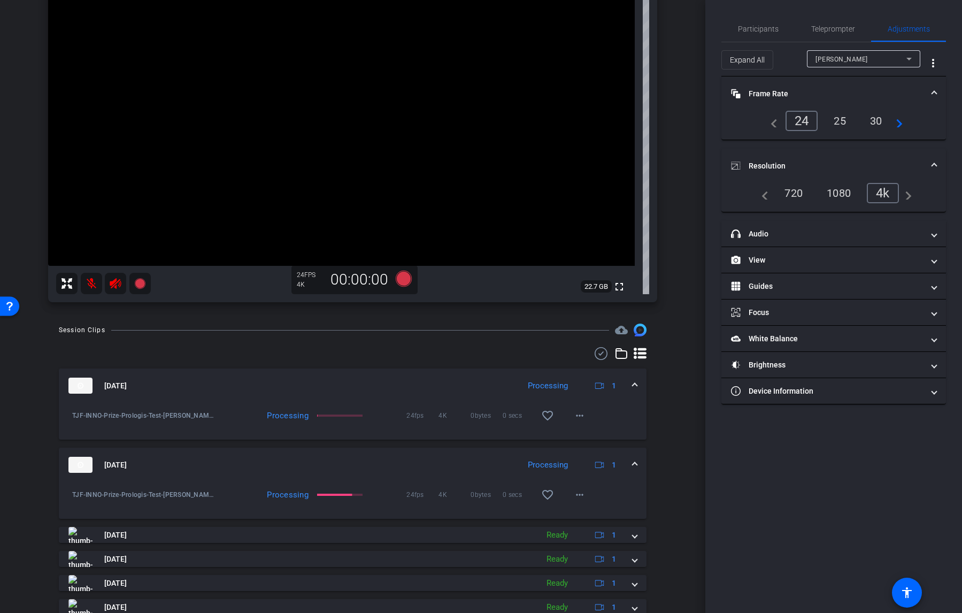
scroll to position [112, 0]
click at [582, 416] on mat-icon "more_horiz" at bounding box center [579, 413] width 13 height 13
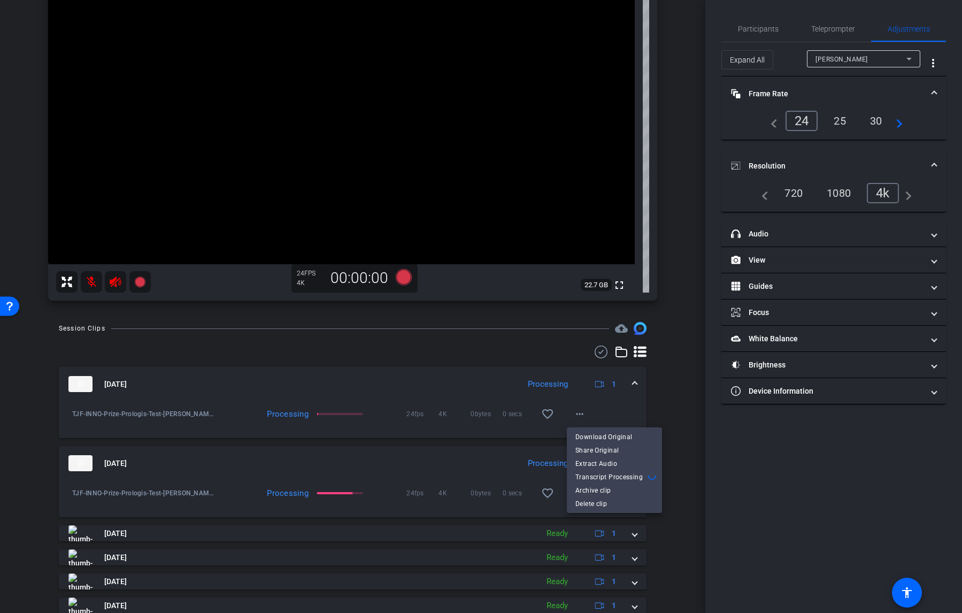
click at [679, 412] on div at bounding box center [481, 306] width 962 height 613
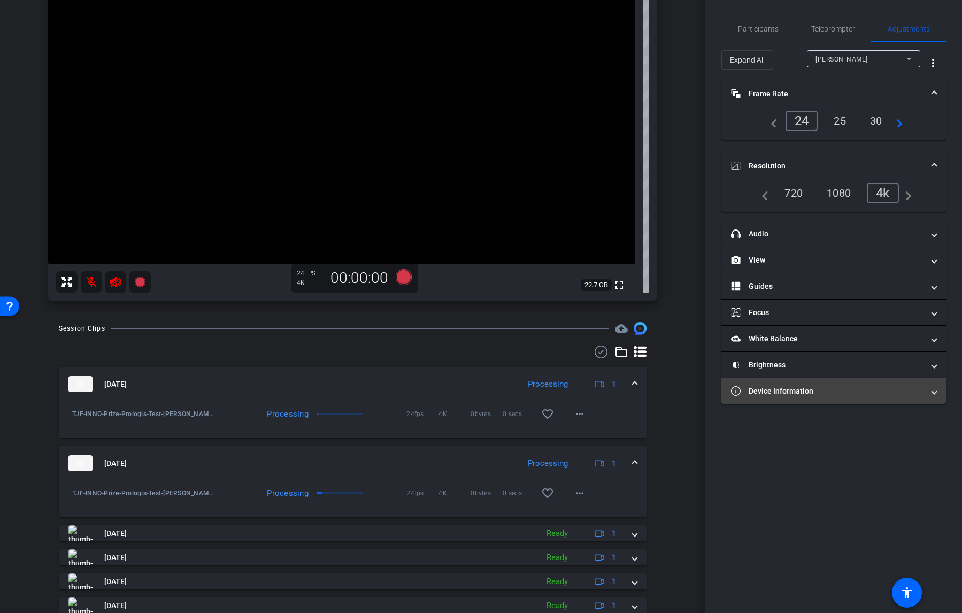
click at [784, 390] on mat-panel-title "Device Information" at bounding box center [827, 391] width 193 height 11
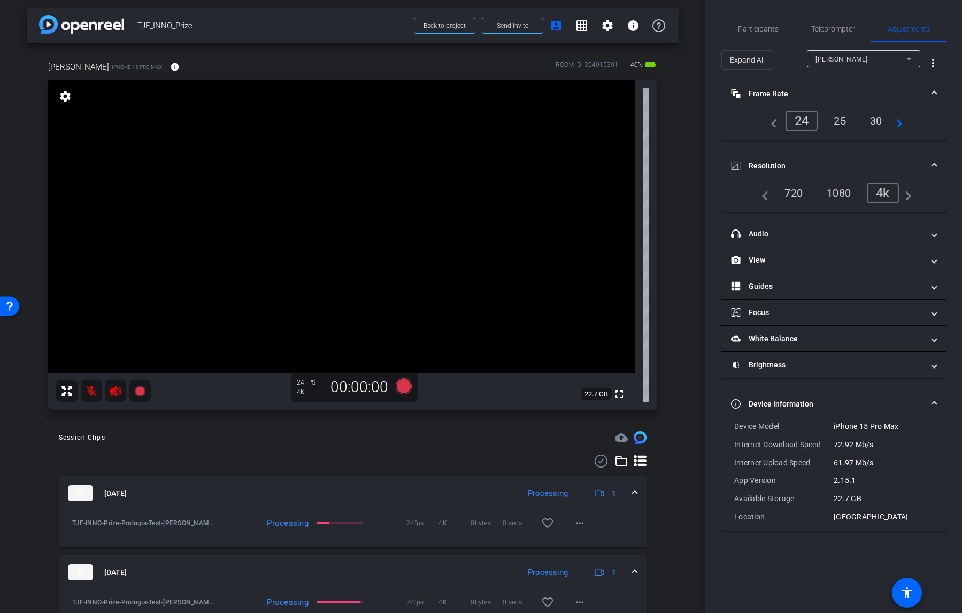
scroll to position [0, 0]
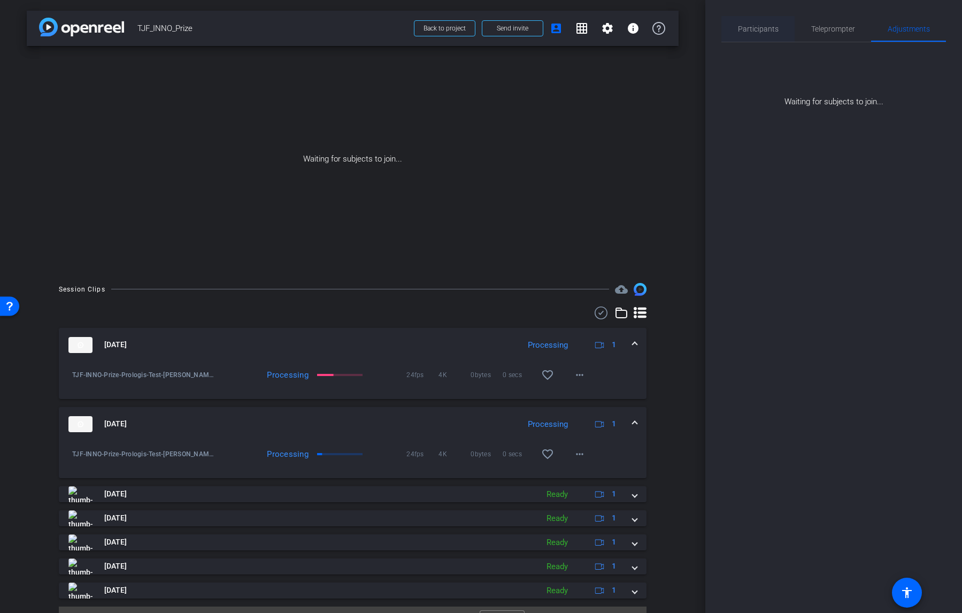
click at [758, 30] on span "Participants" at bounding box center [758, 28] width 41 height 7
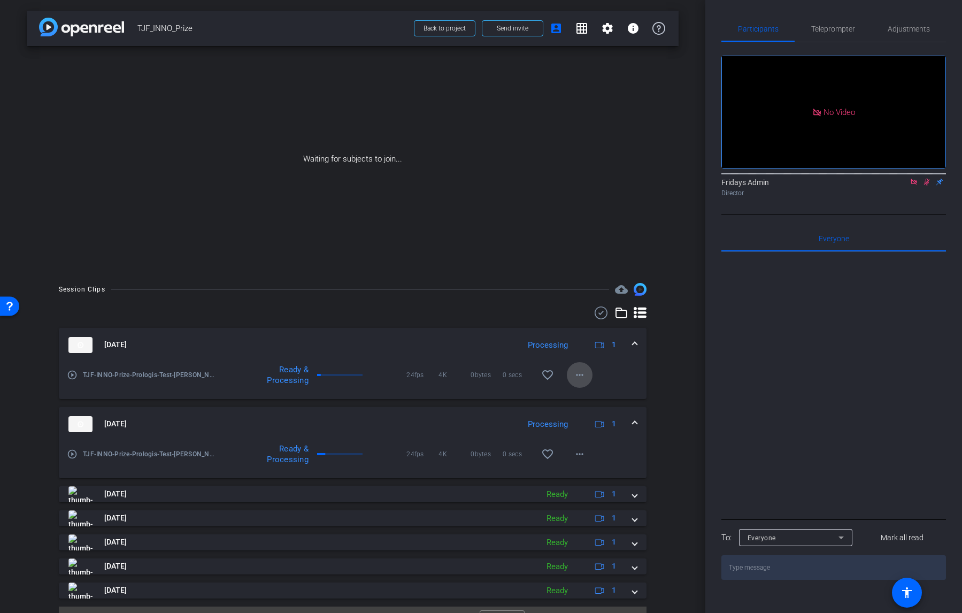
click at [582, 375] on mat-icon "more_horiz" at bounding box center [579, 374] width 13 height 13
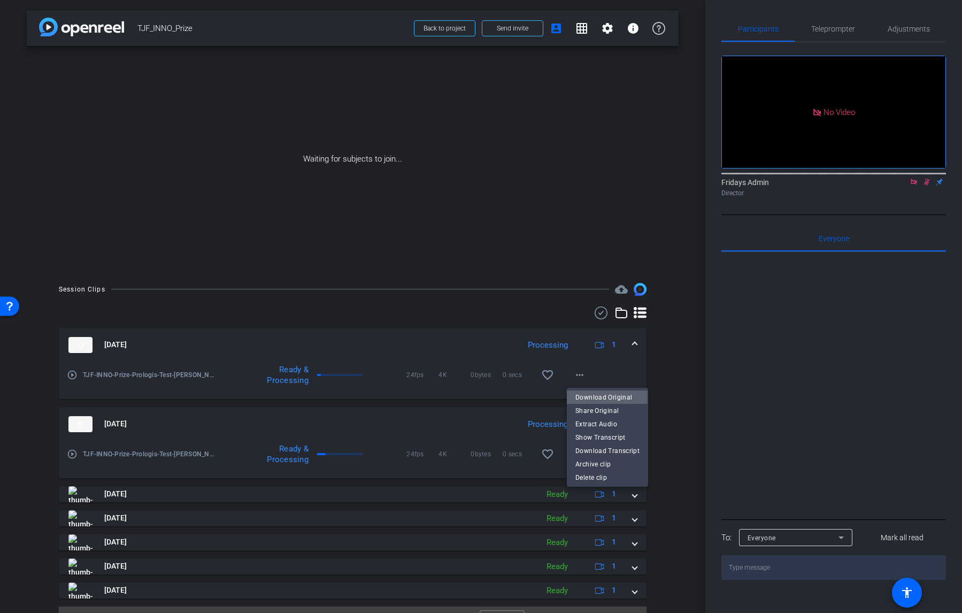
click at [590, 396] on span "Download Original" at bounding box center [607, 397] width 64 height 13
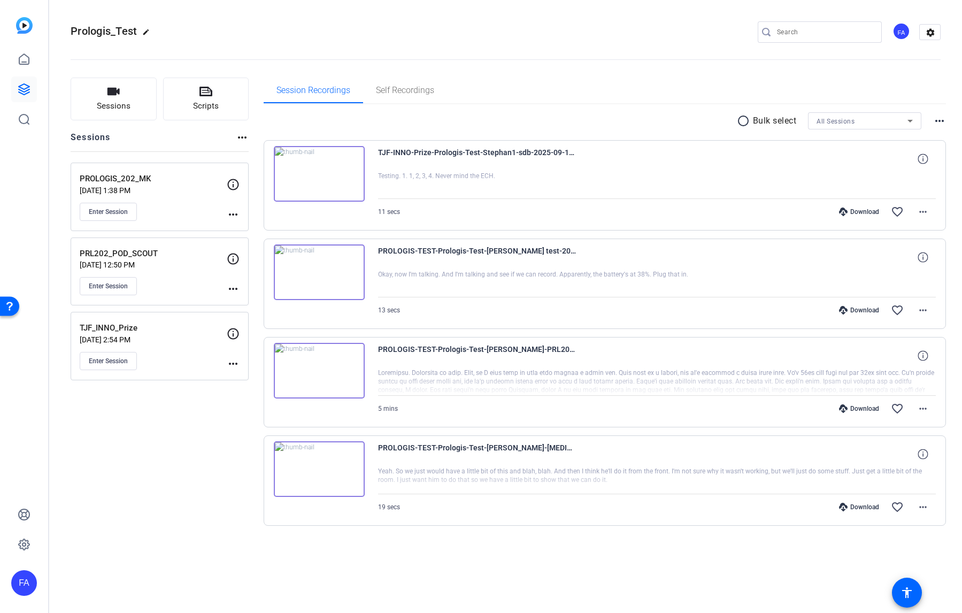
click at [31, 581] on div "FA" at bounding box center [24, 583] width 26 height 26
click at [132, 574] on mat-icon "logout" at bounding box center [128, 573] width 13 height 13
